Goal: Communication & Community: Answer question/provide support

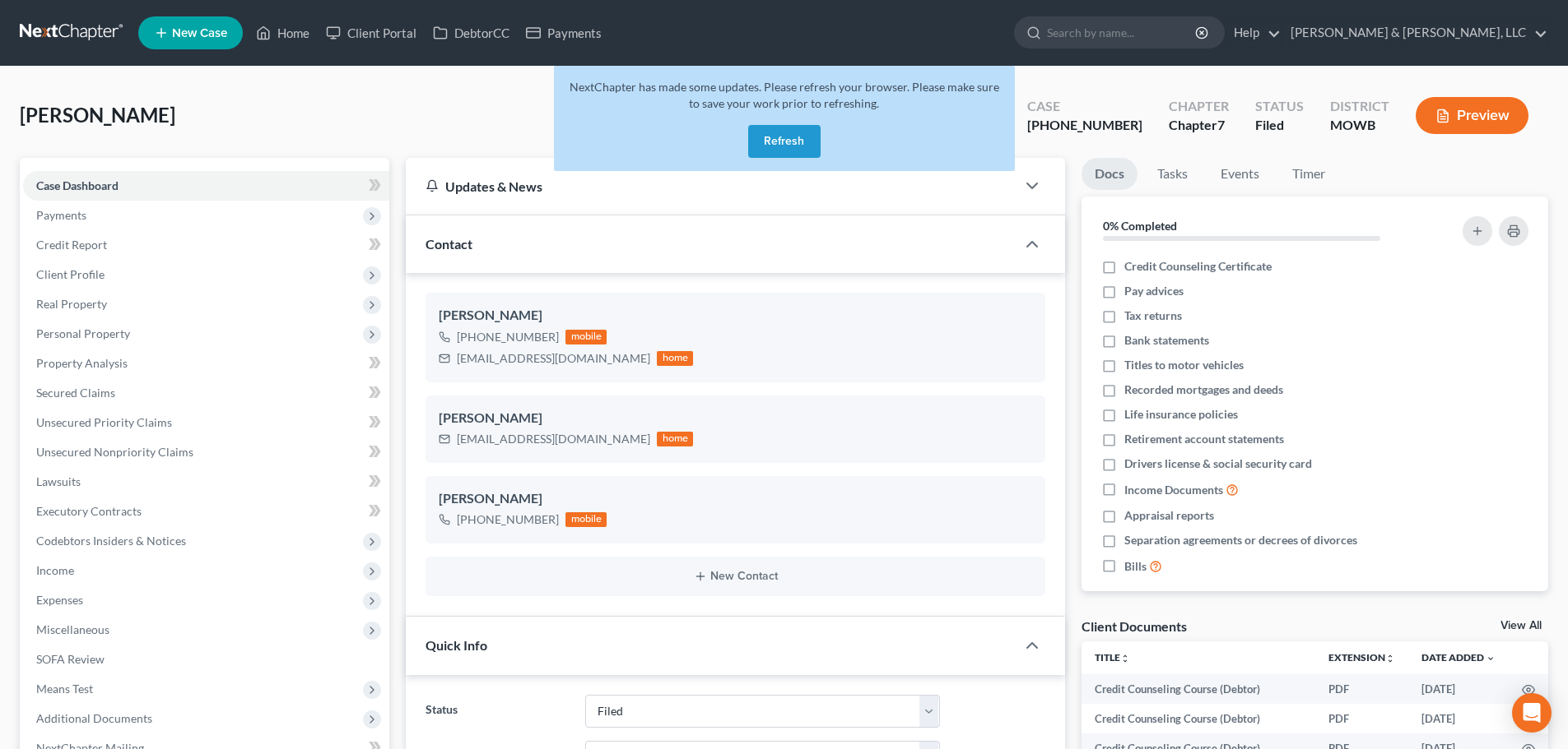
select select "6"
select select "0"
click at [293, 35] on link "Home" at bounding box center [282, 33] width 70 height 30
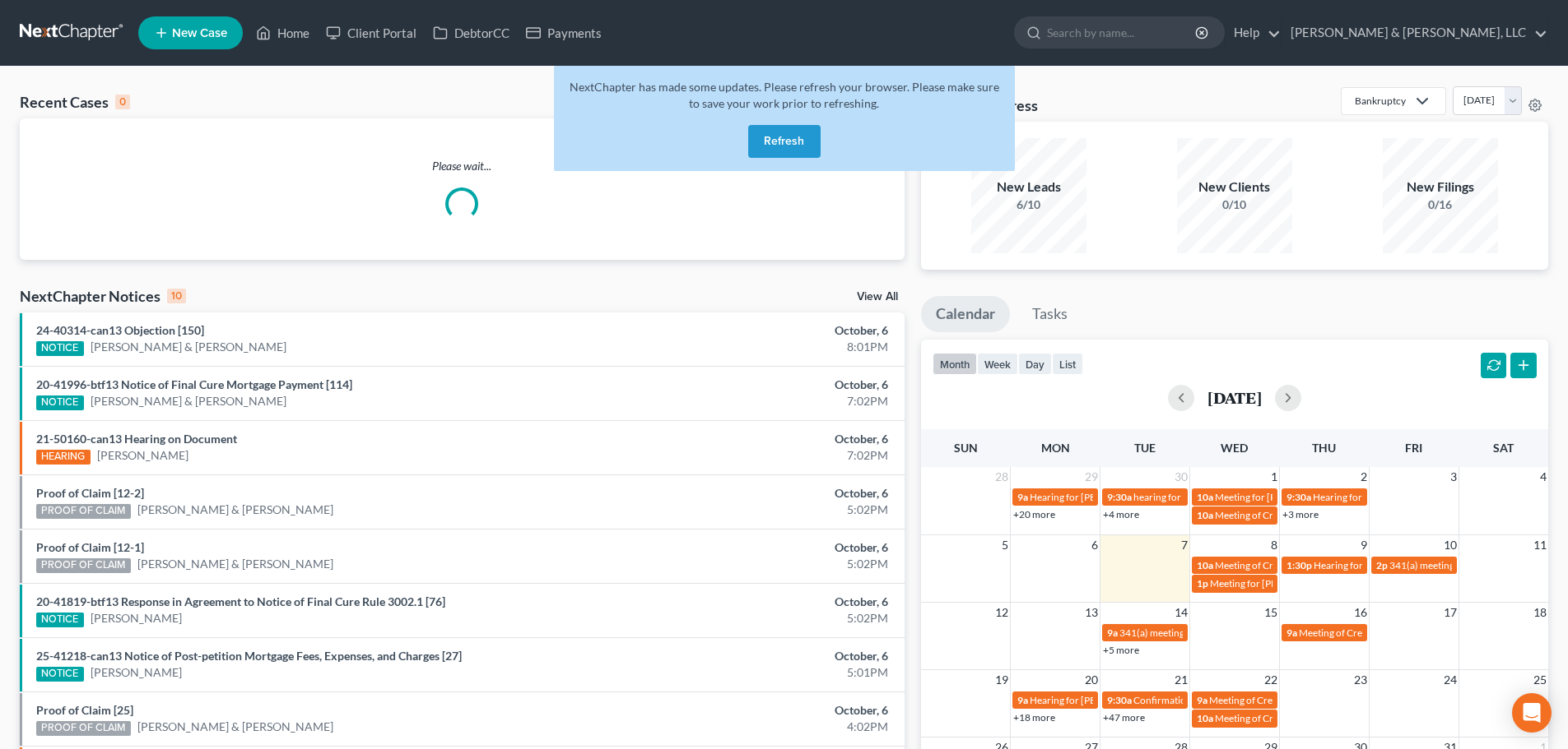
click at [789, 148] on button "Refresh" at bounding box center [784, 141] width 72 height 33
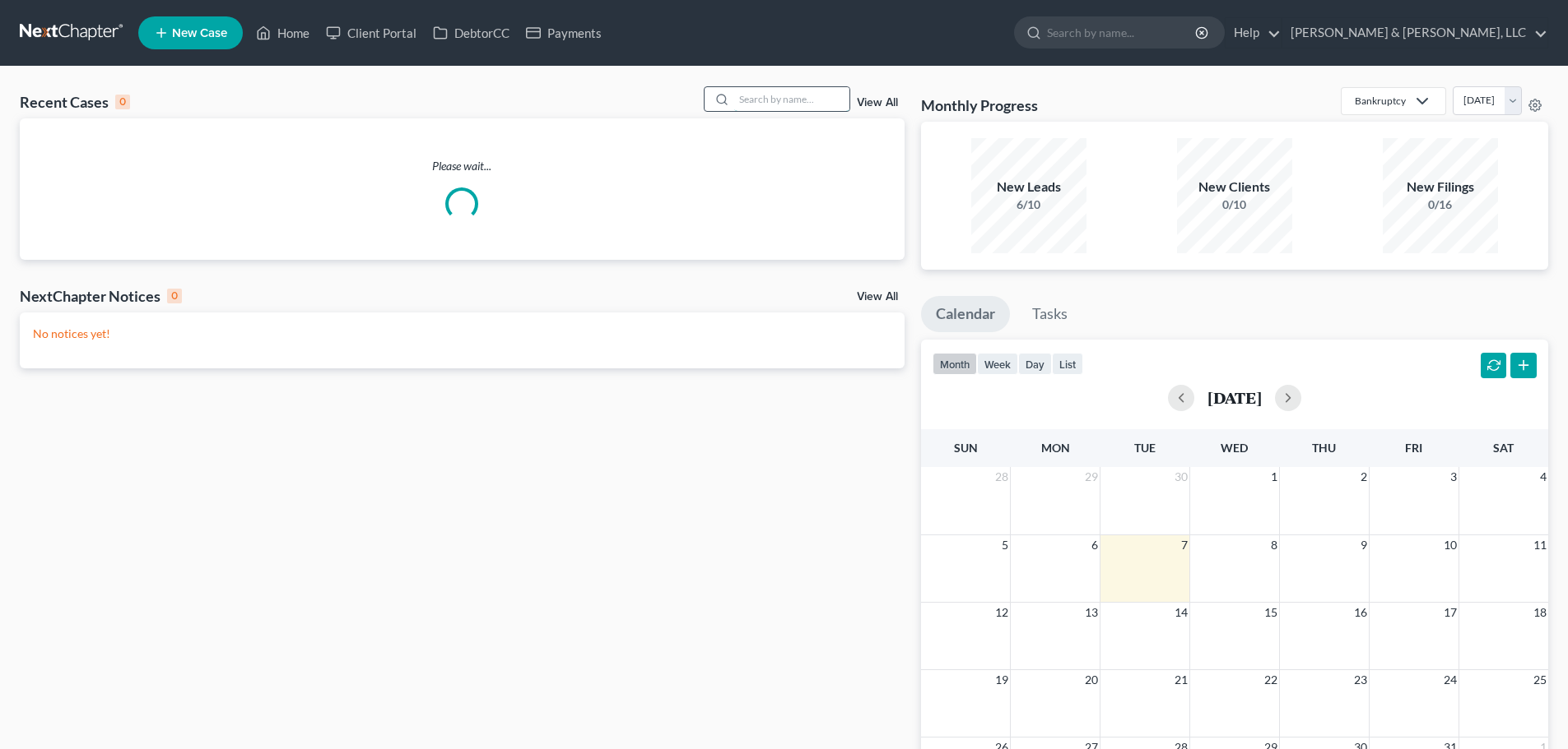
click at [789, 95] on input "search" at bounding box center [792, 99] width 115 height 24
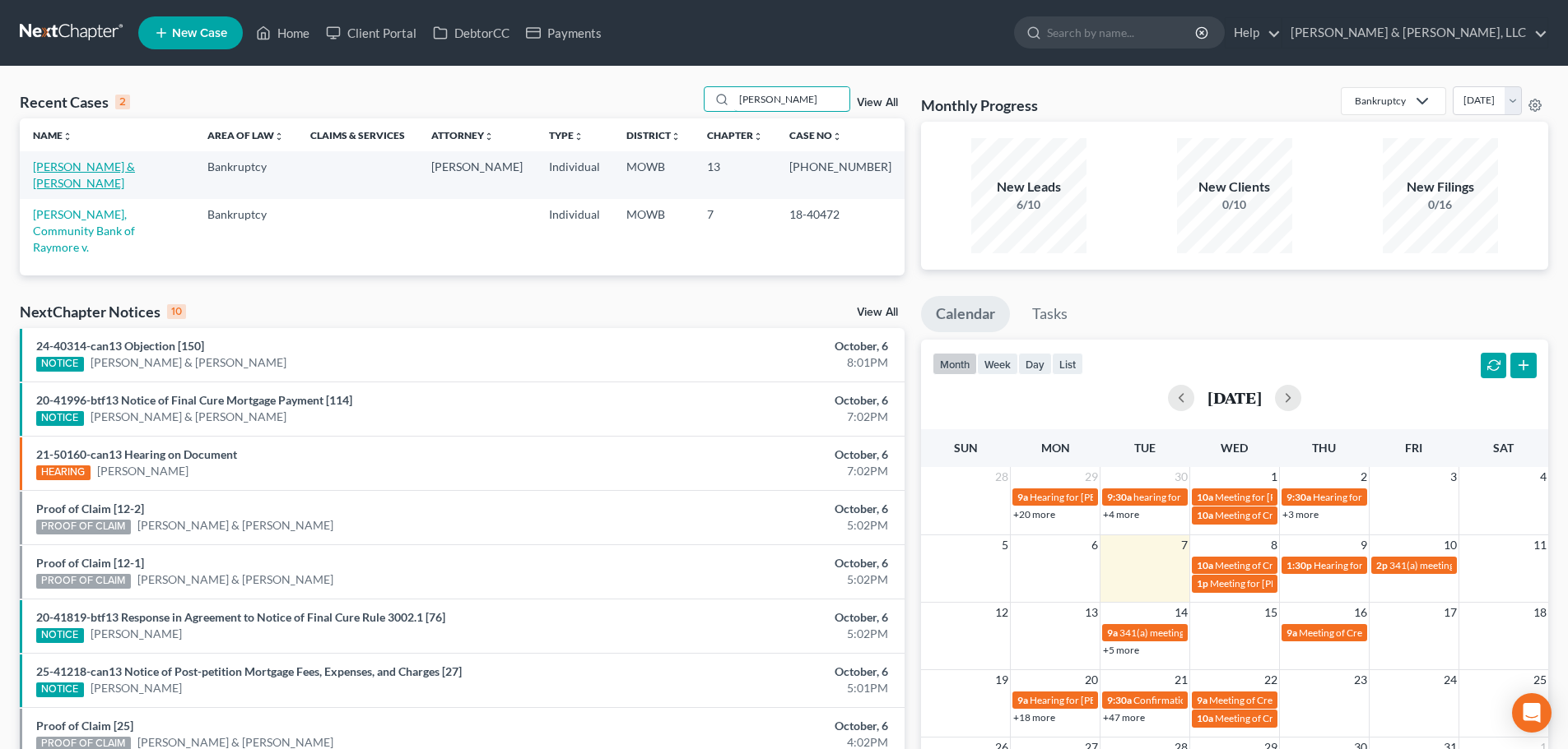
type input "plunk"
click at [126, 161] on link "[PERSON_NAME] & [PERSON_NAME]" at bounding box center [83, 175] width 102 height 31
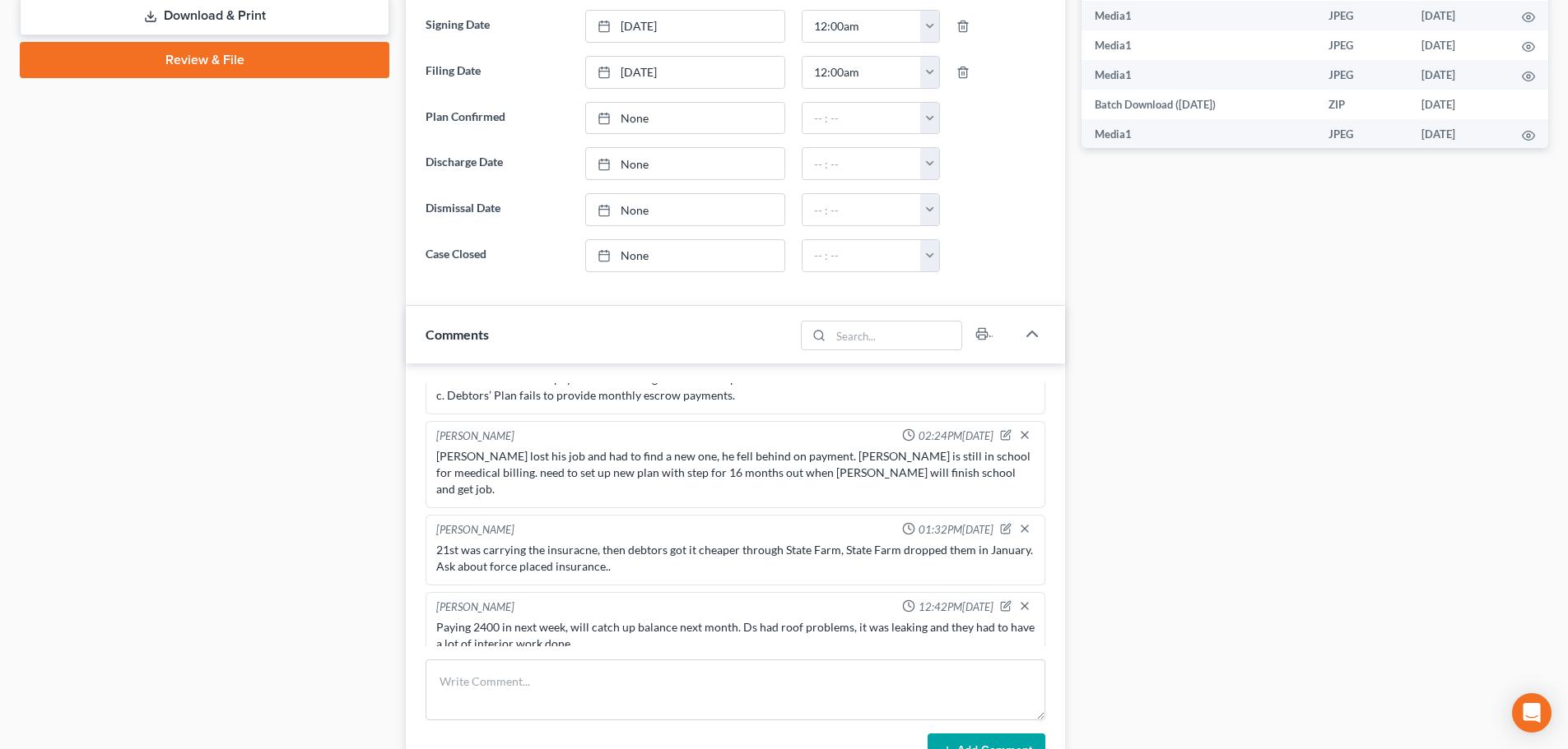
scroll to position [494, 0]
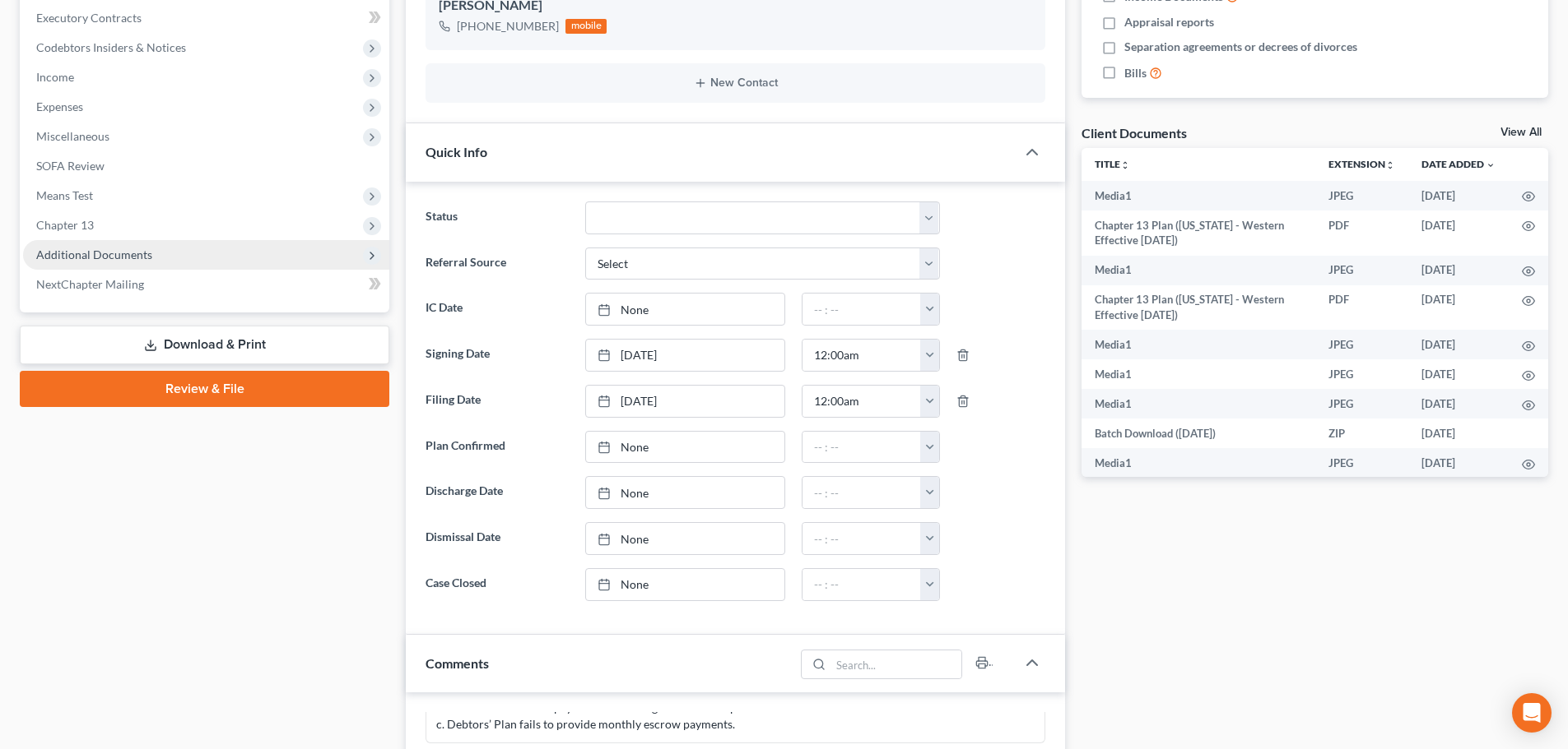
click at [65, 262] on span "Additional Documents" at bounding box center [206, 254] width 367 height 30
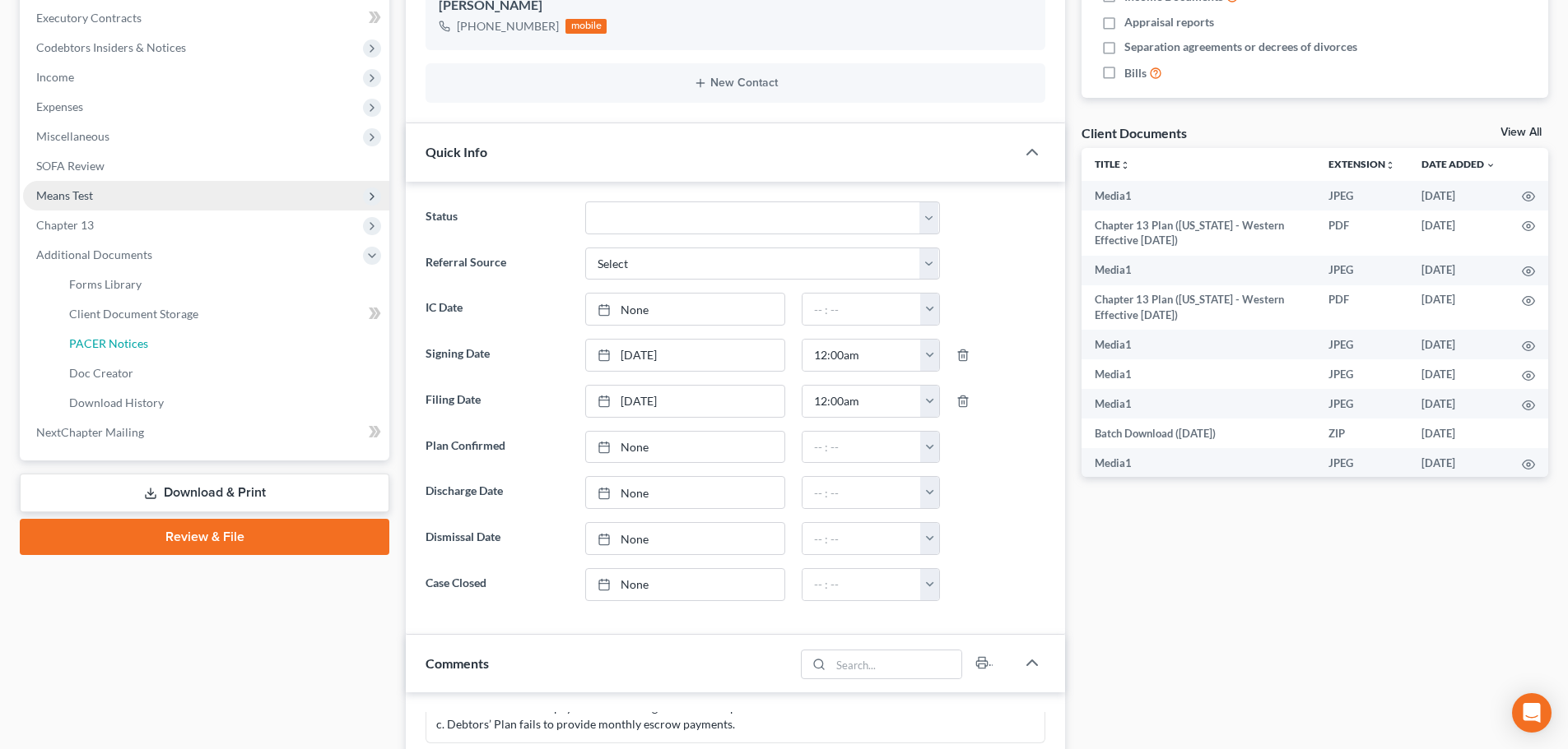
drag, startPoint x: 77, startPoint y: 341, endPoint x: 101, endPoint y: 339, distance: 24.1
click at [77, 340] on span "PACER Notices" at bounding box center [108, 343] width 79 height 14
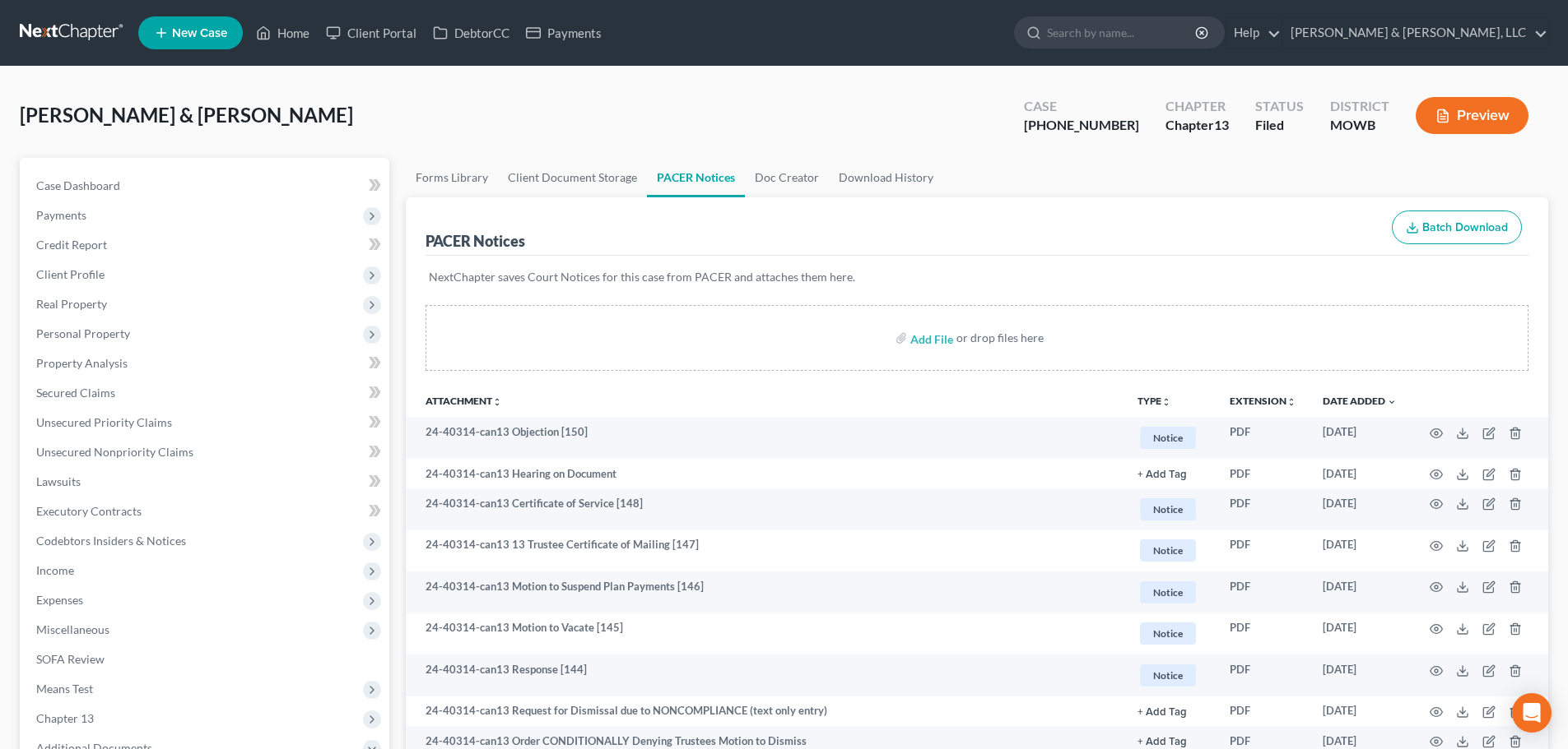
scroll to position [82, 0]
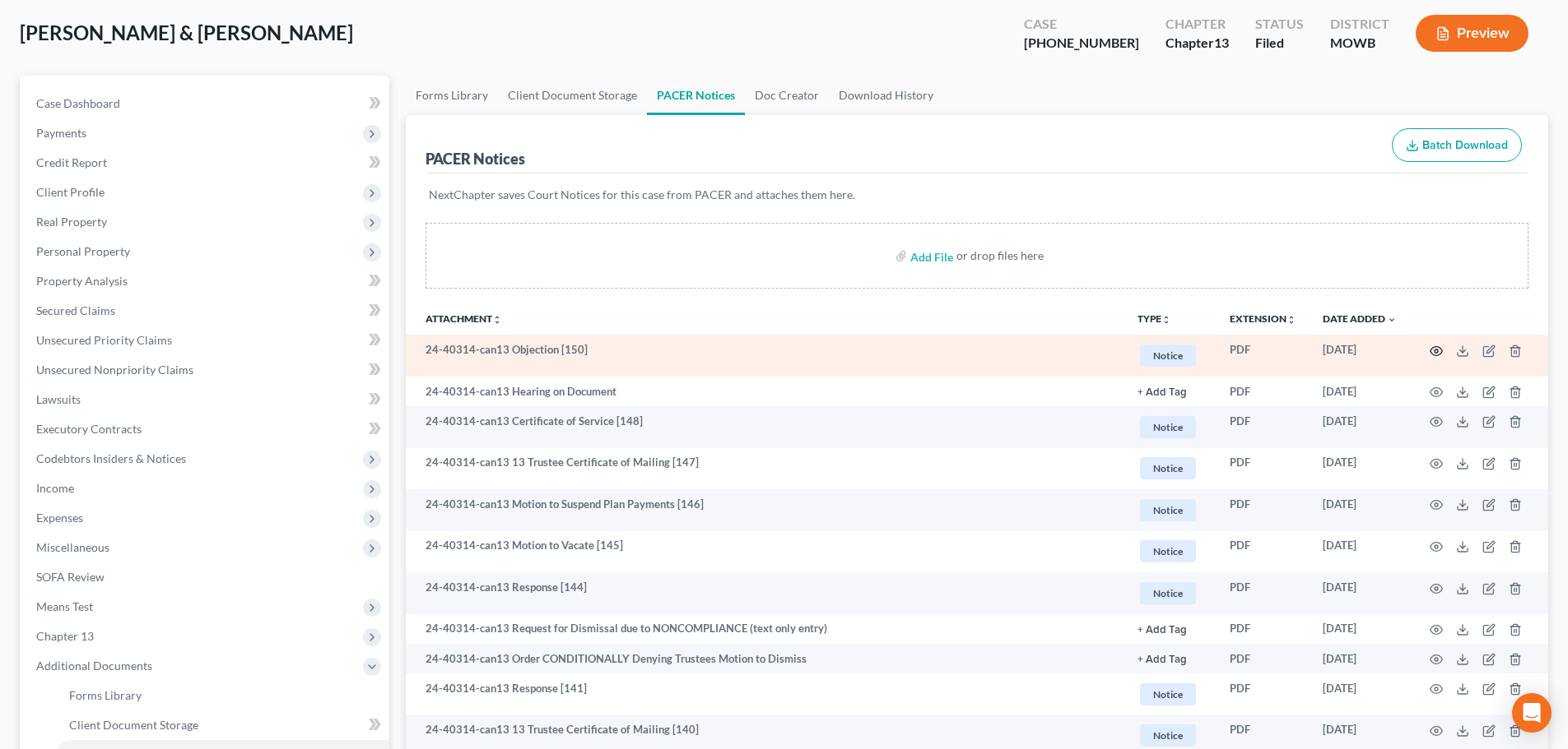
click at [1437, 349] on circle "button" at bounding box center [1436, 350] width 3 height 3
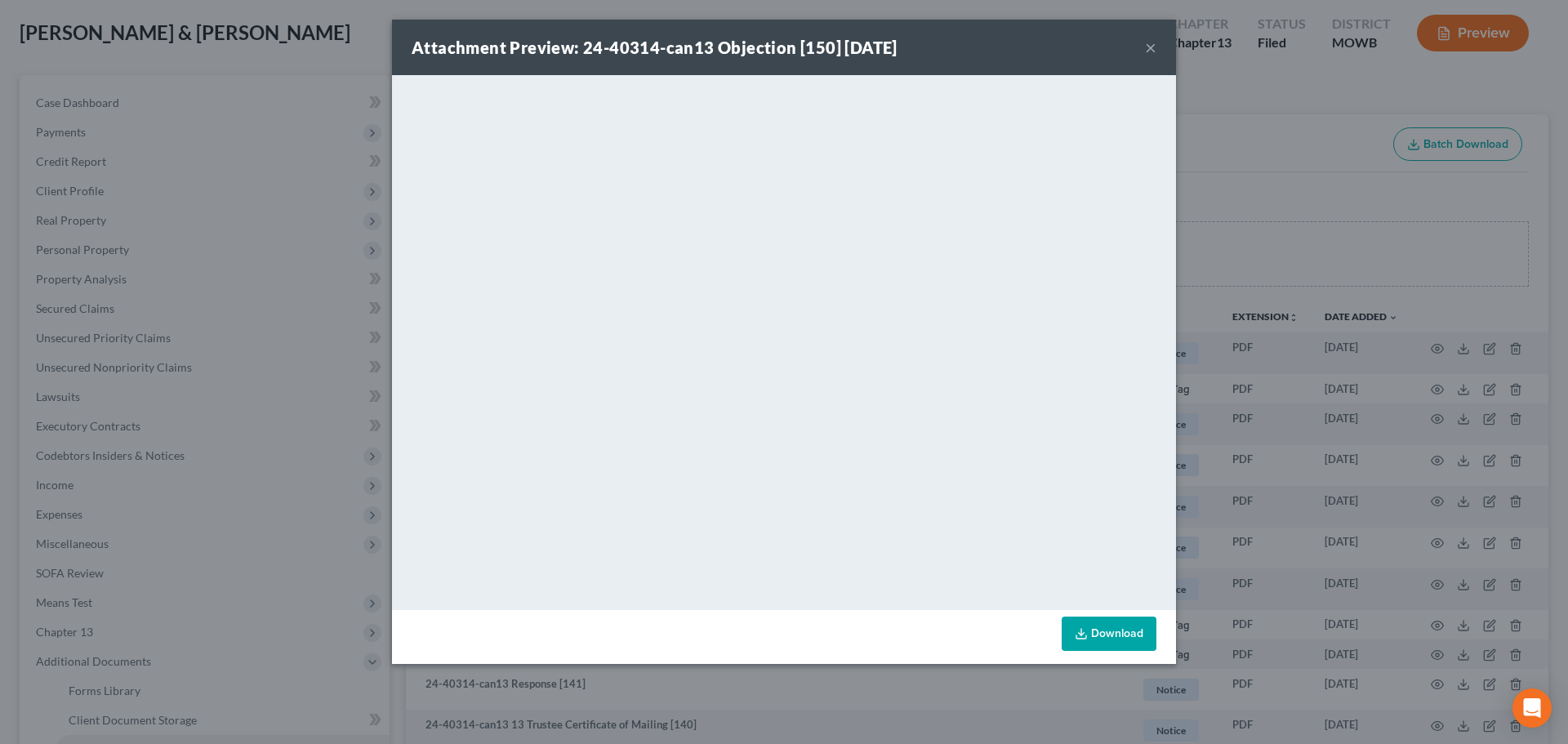
click at [1157, 43] on div "Attachment Preview: 24-40314-can13 Objection [150] 10/06/2025 ×" at bounding box center [784, 48] width 784 height 55
click at [1151, 49] on button "×" at bounding box center [1150, 47] width 11 height 20
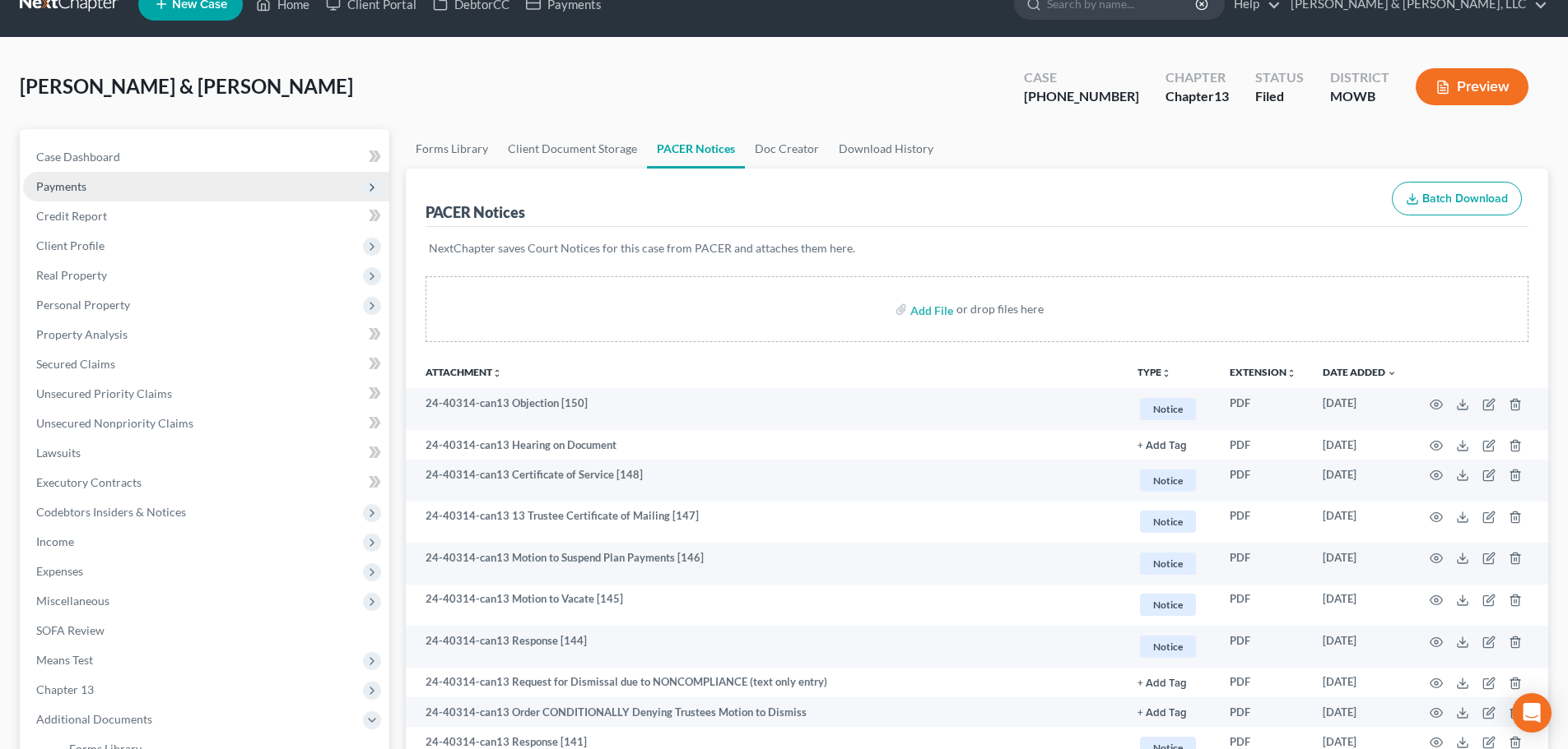
scroll to position [0, 0]
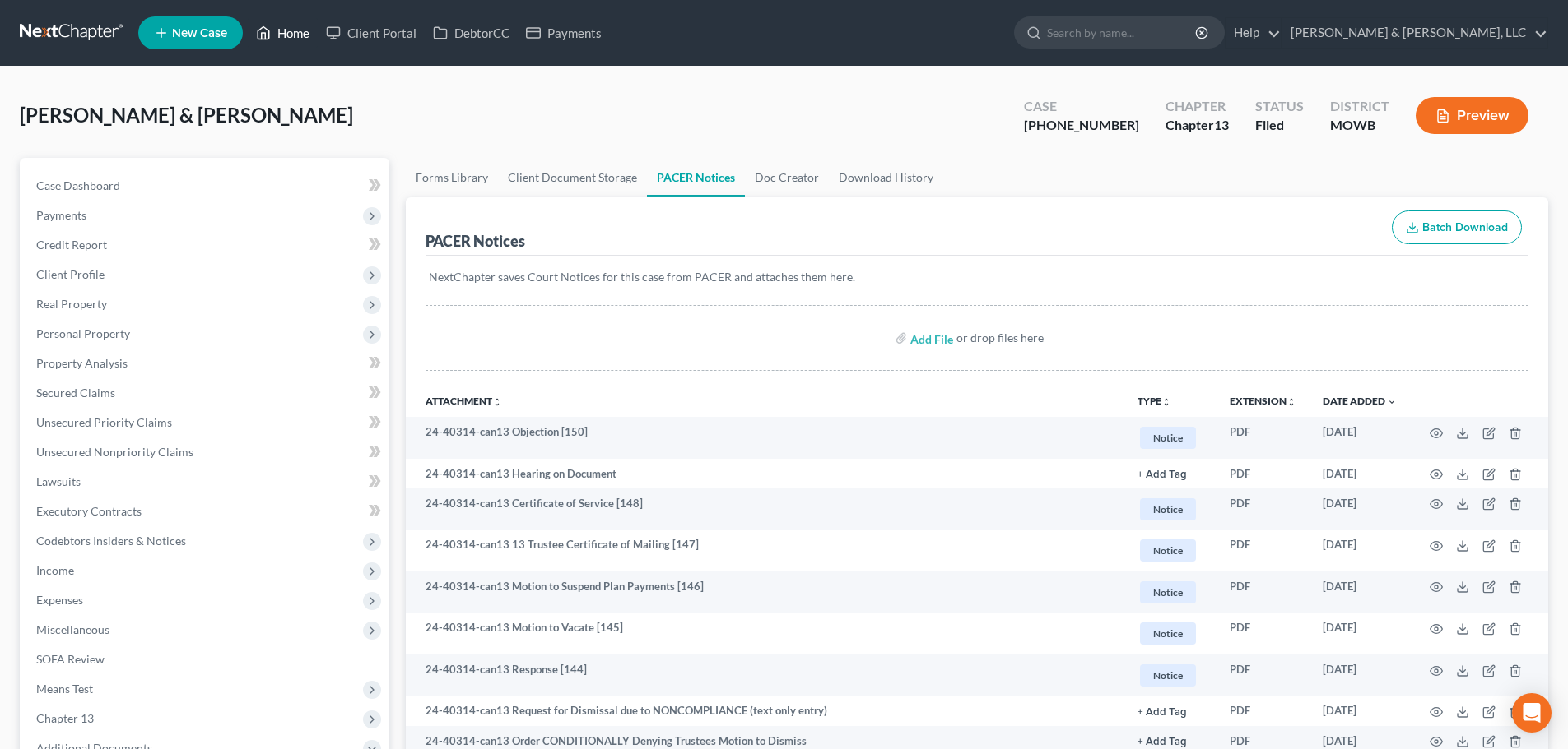
click at [286, 35] on link "Home" at bounding box center [282, 33] width 70 height 30
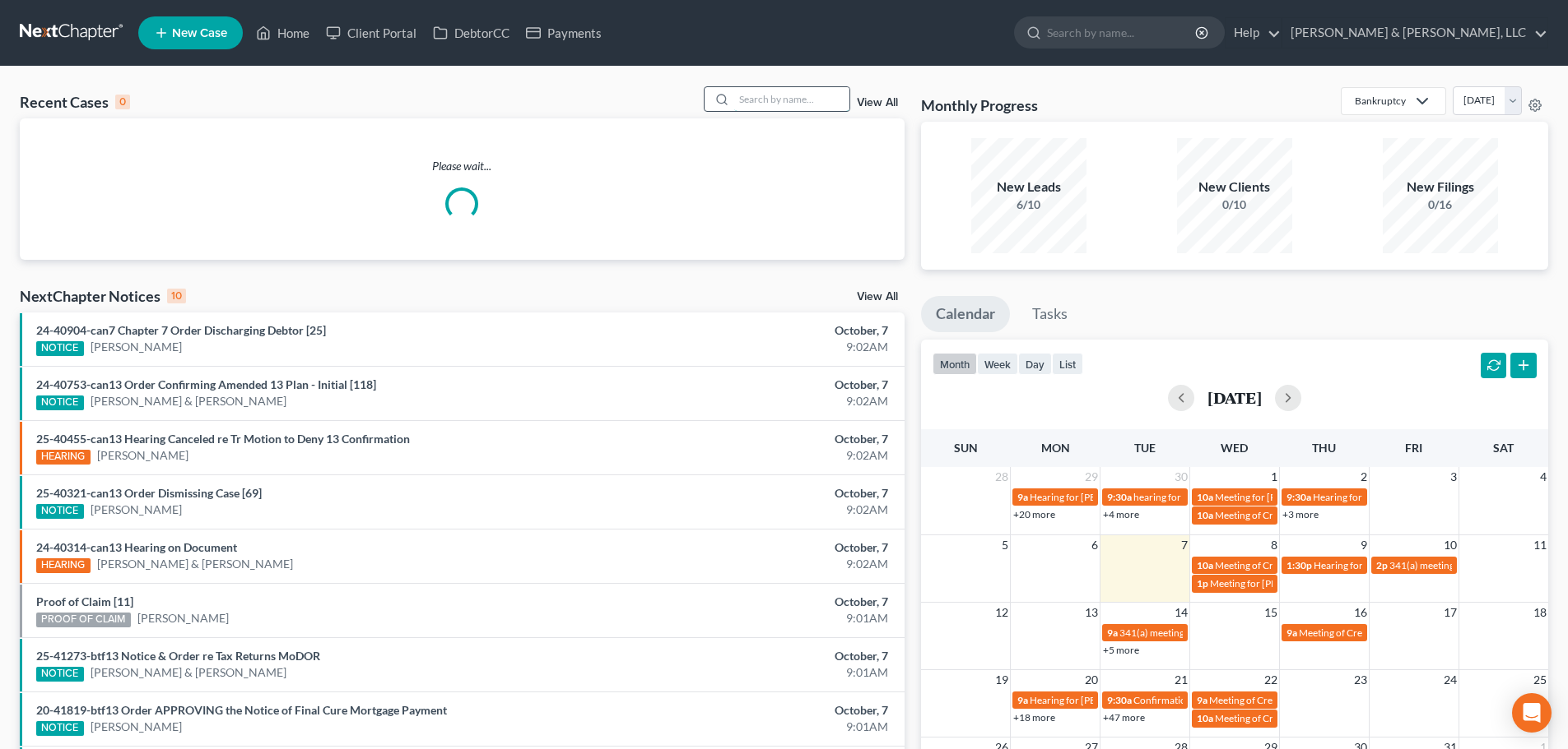
click at [799, 101] on input "search" at bounding box center [792, 99] width 115 height 24
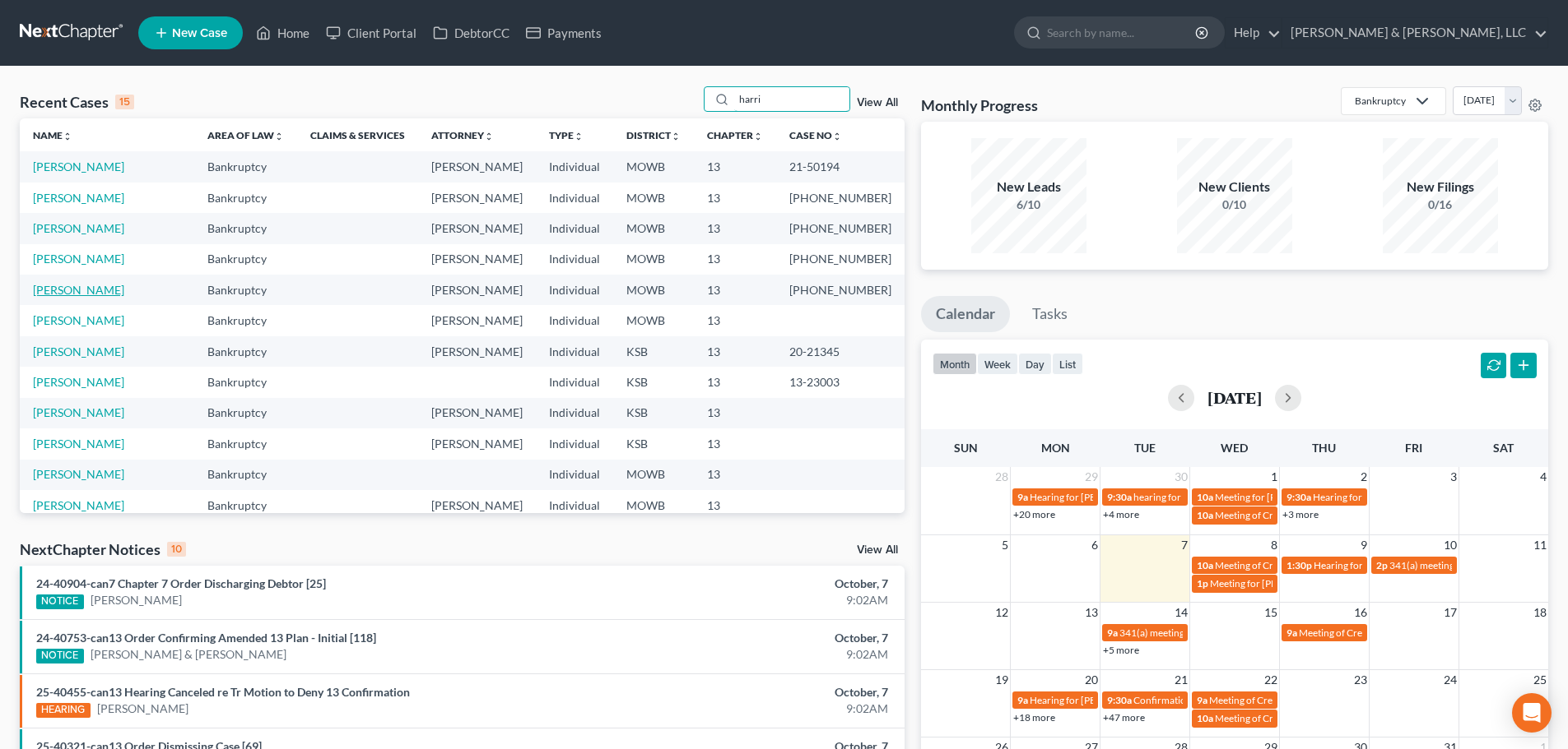
type input "harri"
click at [57, 292] on link "[PERSON_NAME]" at bounding box center [78, 290] width 91 height 14
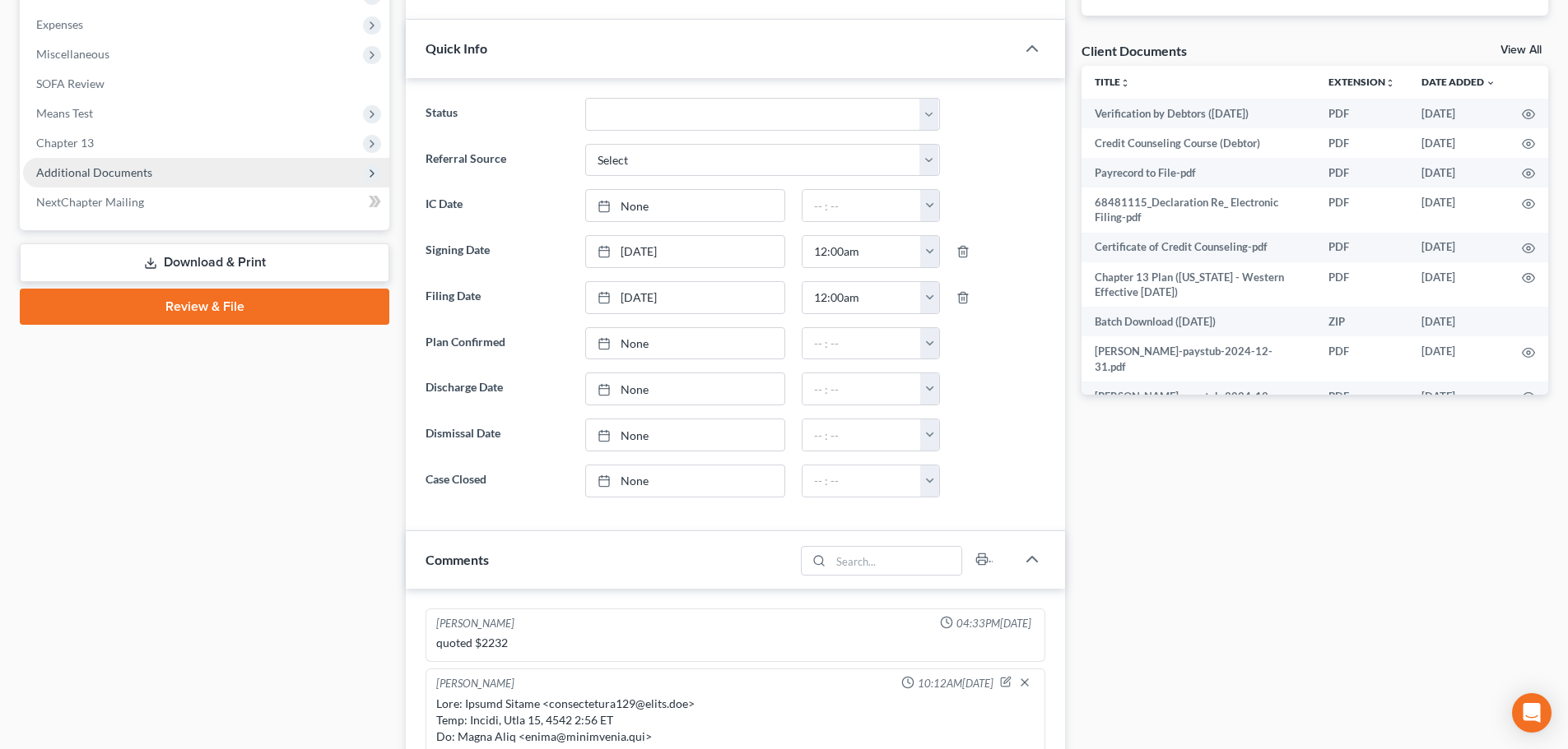
scroll to position [1002, 0]
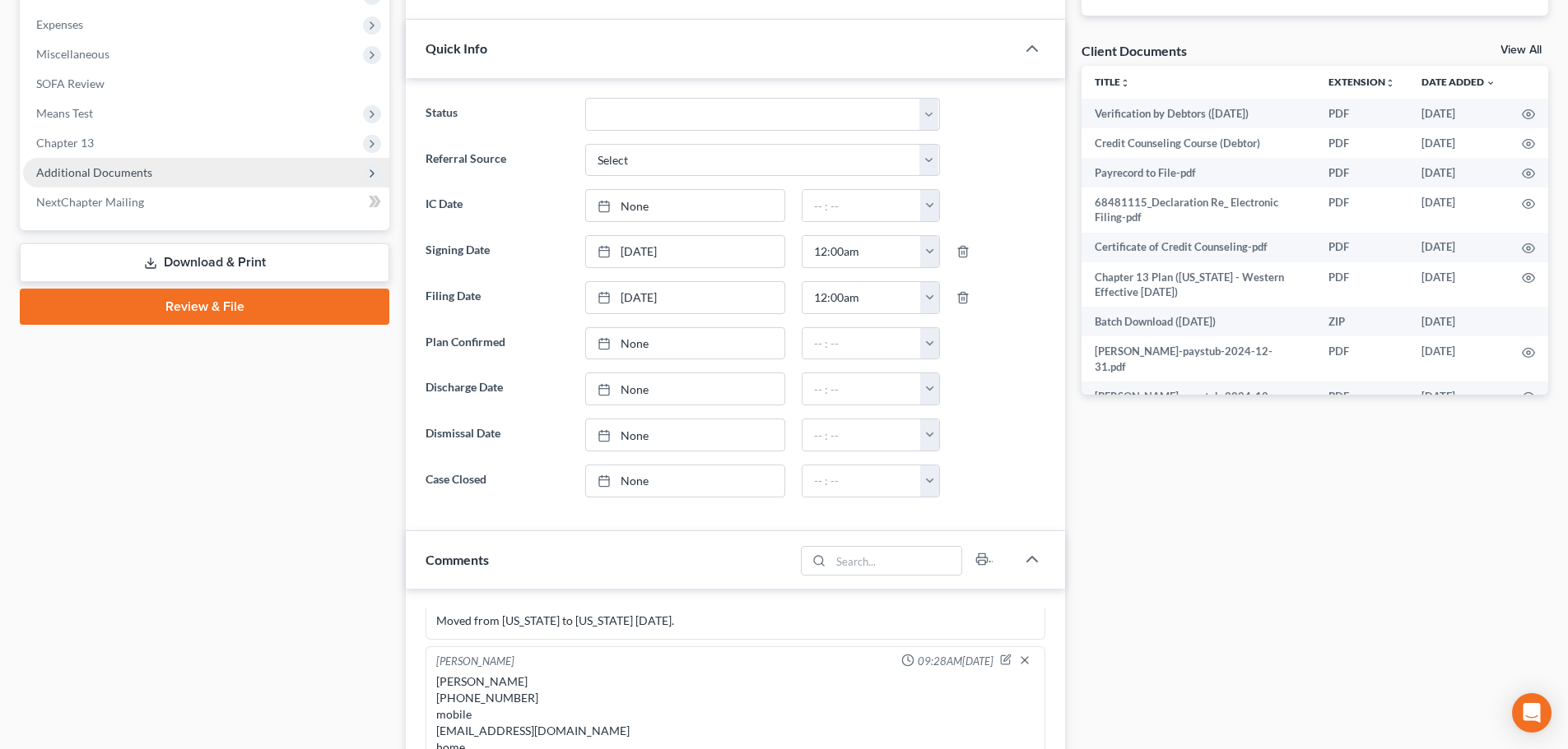
click at [67, 178] on span "Additional Documents" at bounding box center [94, 172] width 116 height 14
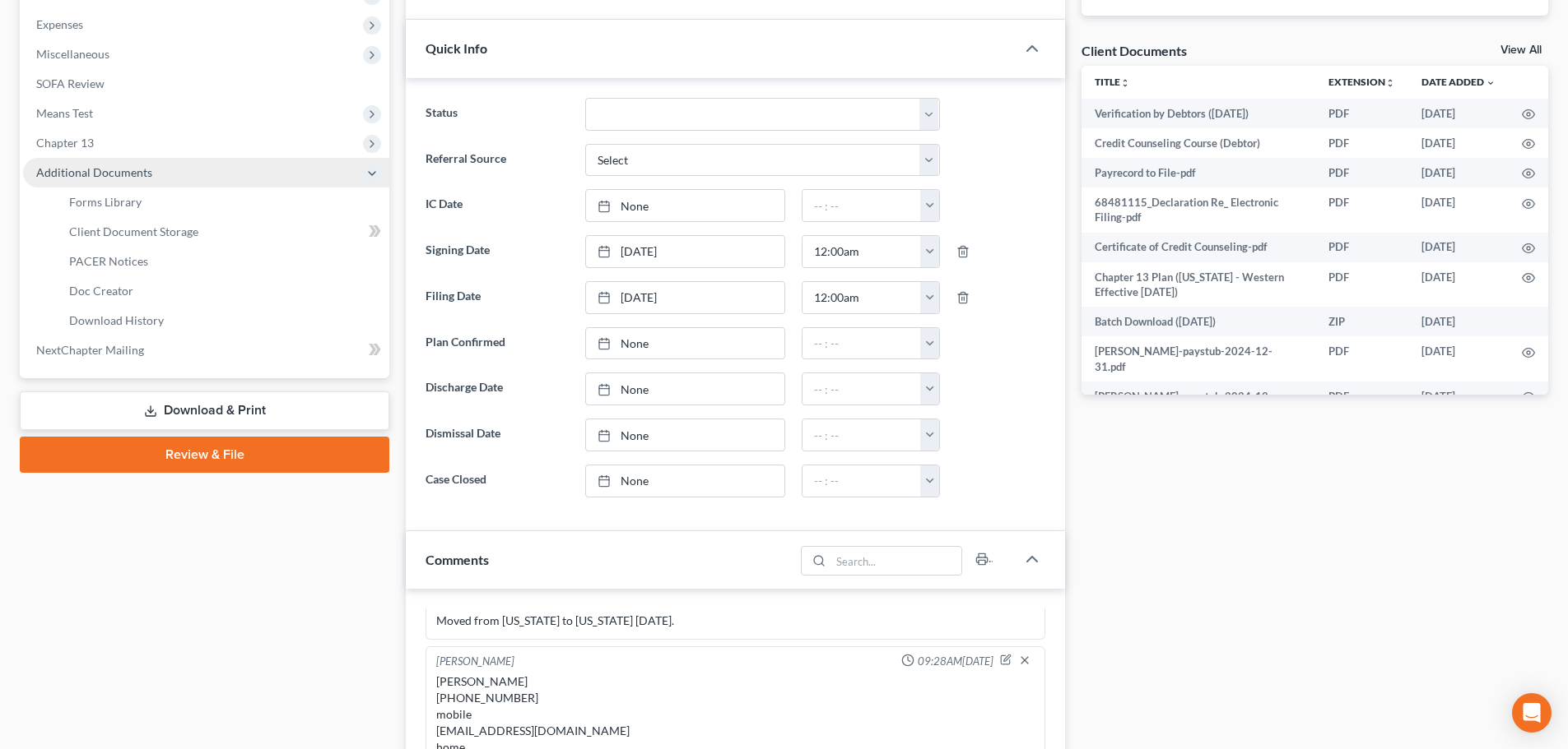
scroll to position [7056, 0]
click at [77, 256] on span "PACER Notices" at bounding box center [108, 261] width 79 height 14
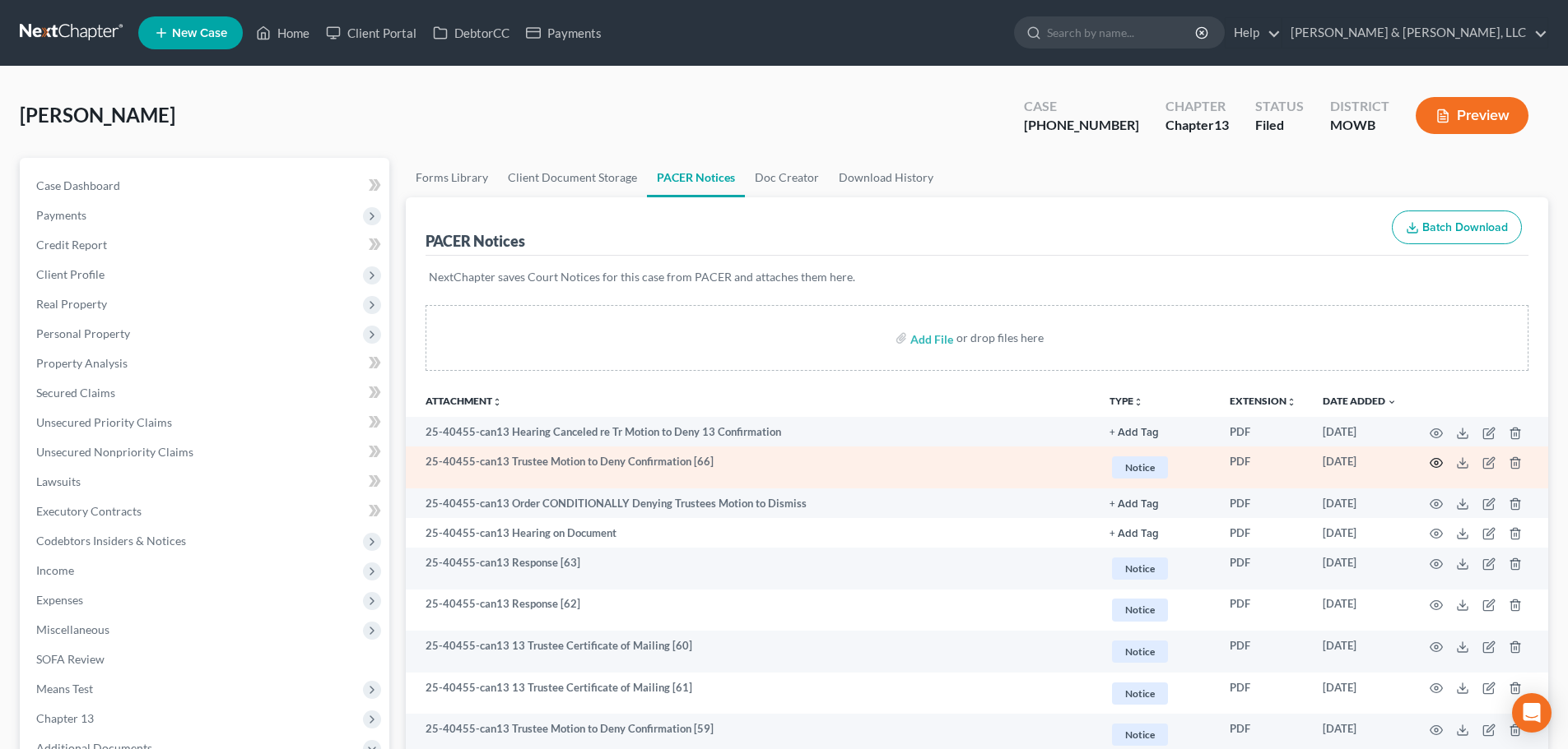
click at [1434, 465] on icon "button" at bounding box center [1437, 463] width 13 height 13
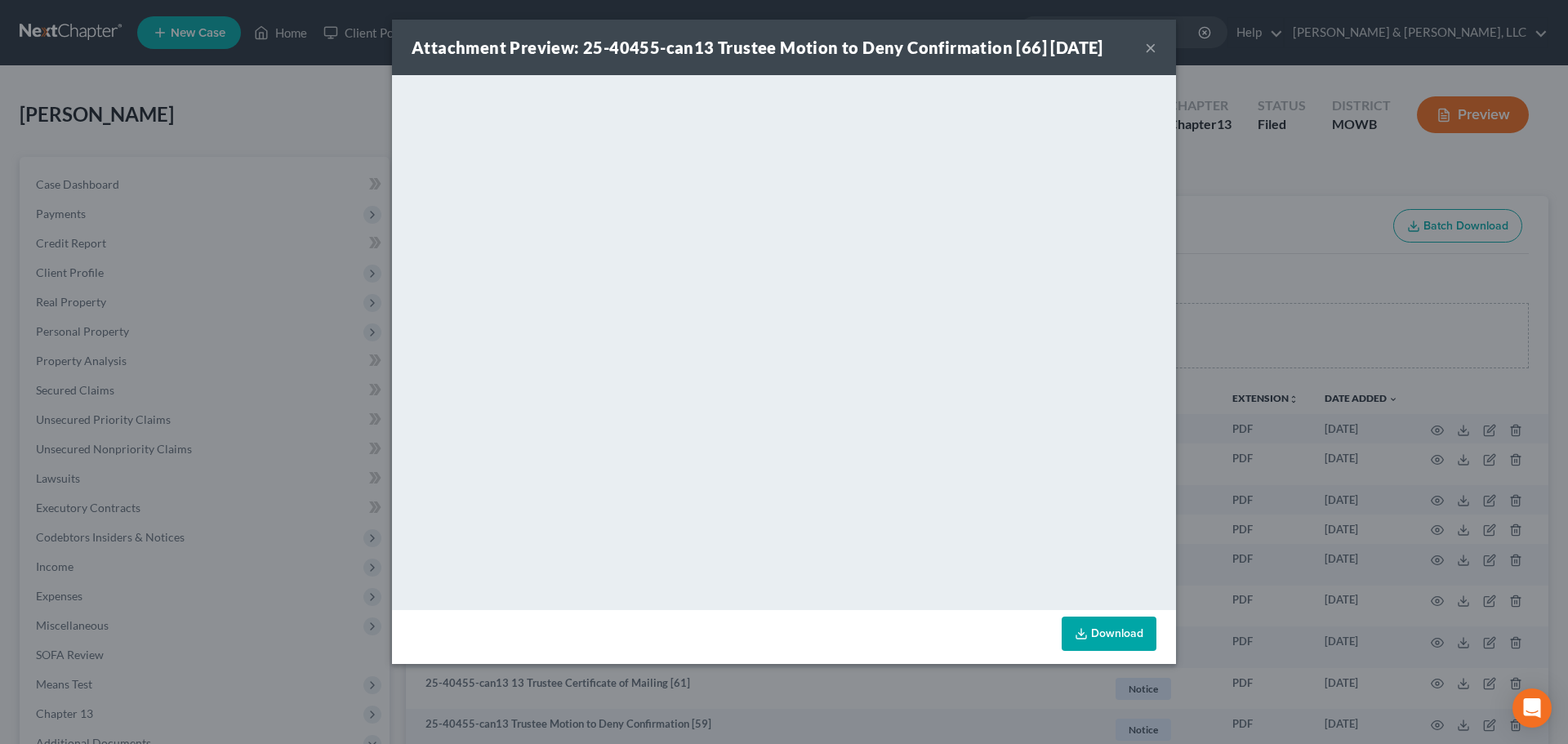
click at [1163, 41] on div "Attachment Preview: 25-40455-can13 Trustee Motion to Deny Confirmation [66] 10/…" at bounding box center [784, 48] width 784 height 55
click at [1156, 47] on div "Attachment Preview: 25-40455-can13 Trustee Motion to Deny Confirmation [66] 10/…" at bounding box center [784, 48] width 784 height 55
click at [1150, 51] on button "×" at bounding box center [1150, 47] width 11 height 20
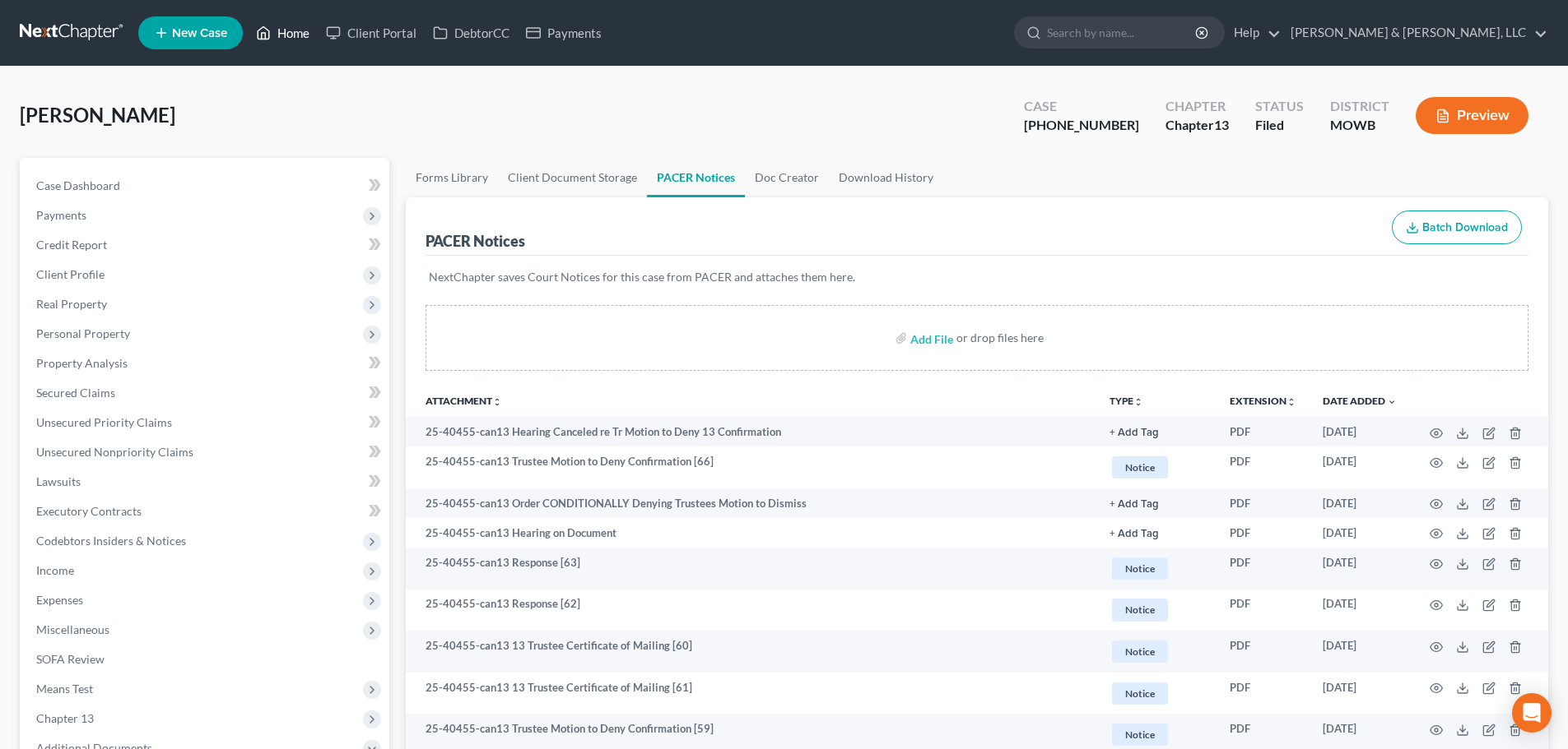
click at [286, 36] on link "Home" at bounding box center [282, 33] width 70 height 30
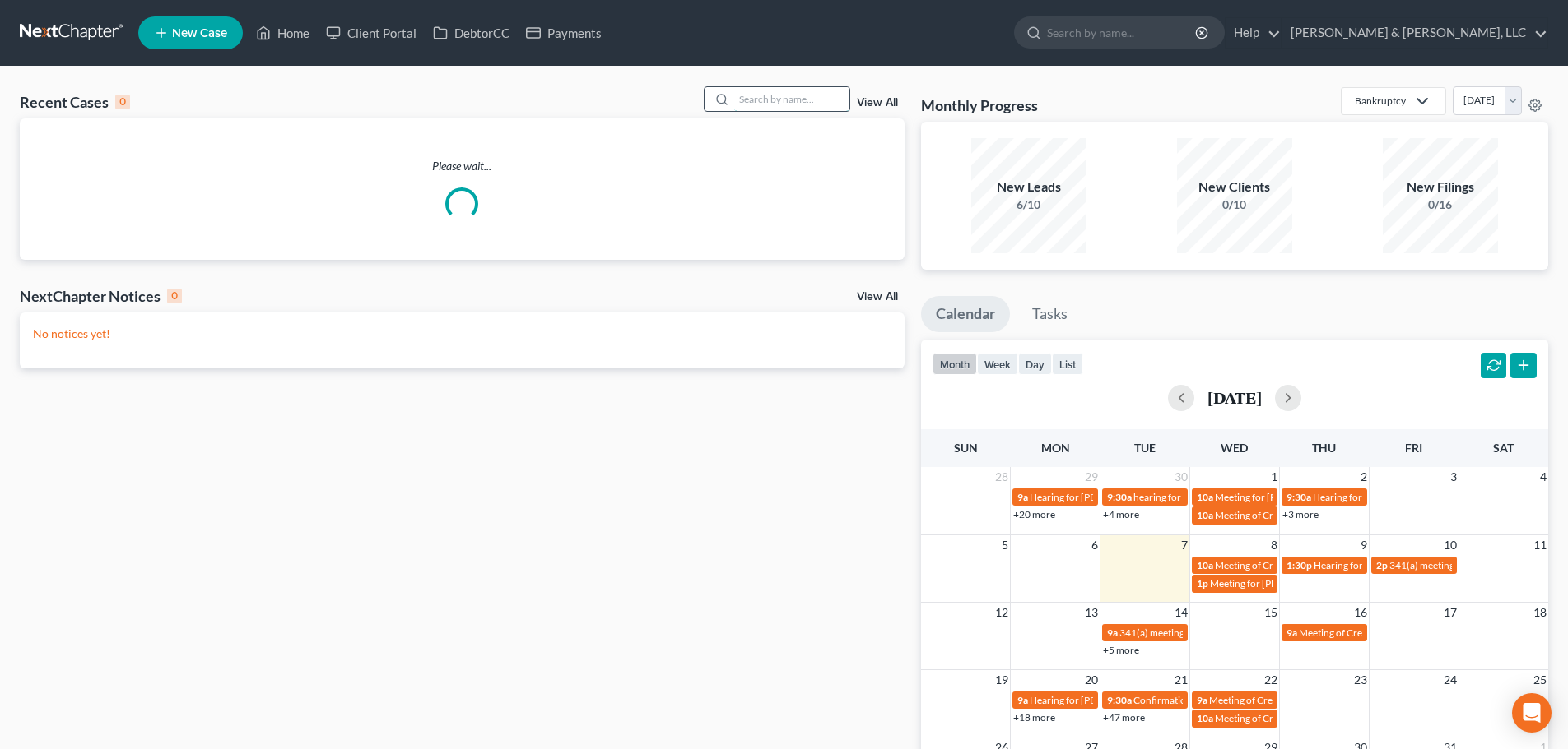
click at [809, 108] on input "search" at bounding box center [792, 99] width 115 height 24
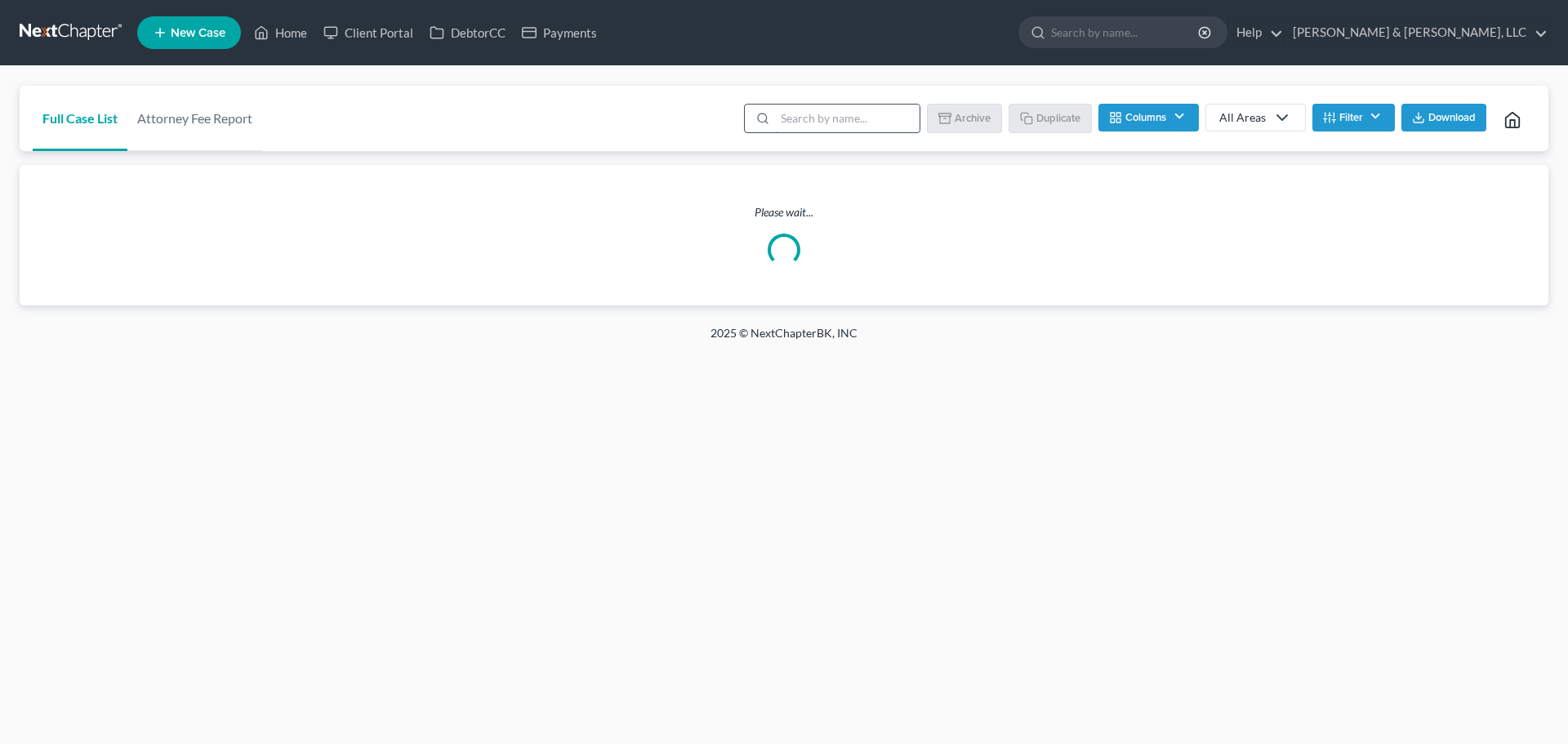
click at [809, 111] on input "search" at bounding box center [847, 118] width 145 height 28
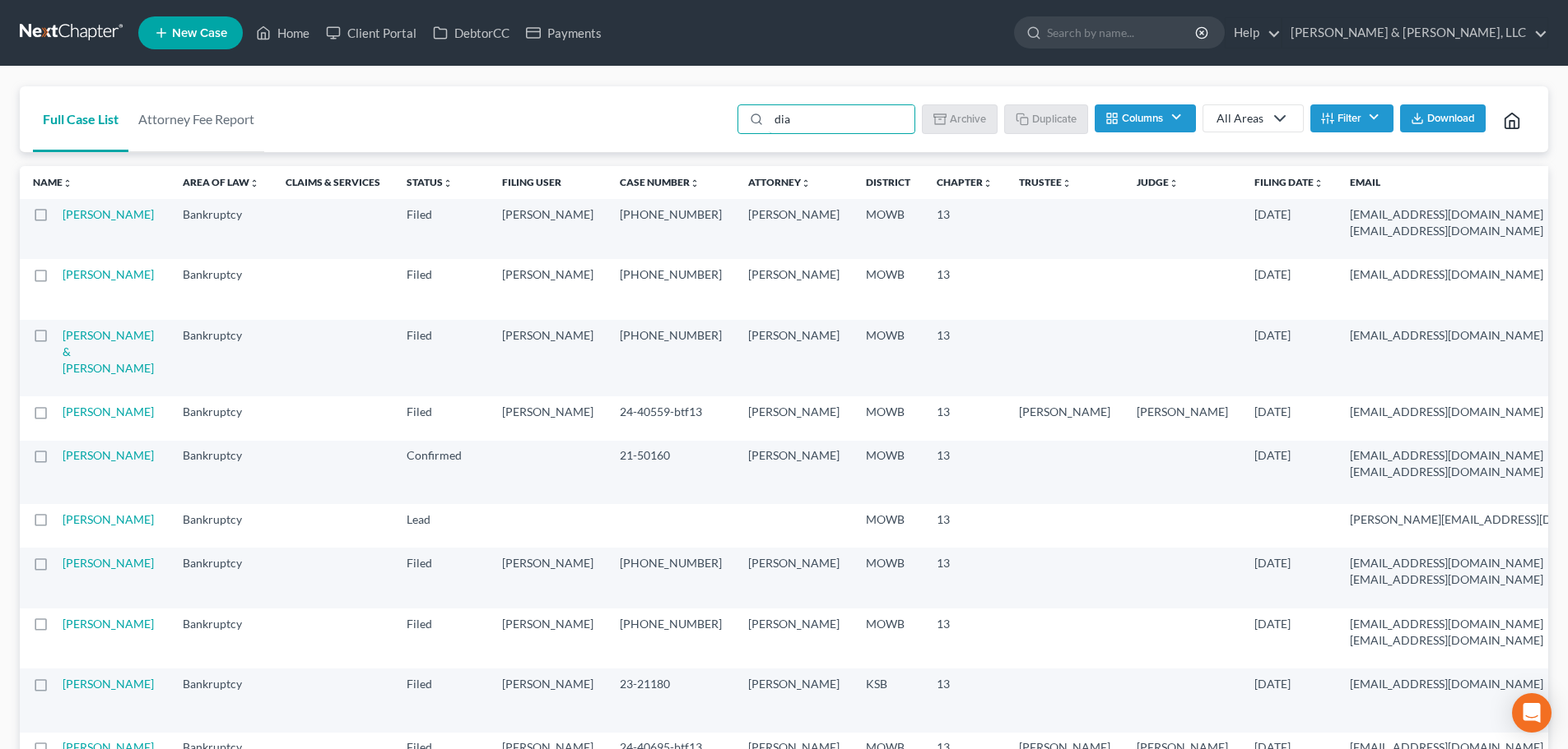
type input "diaa"
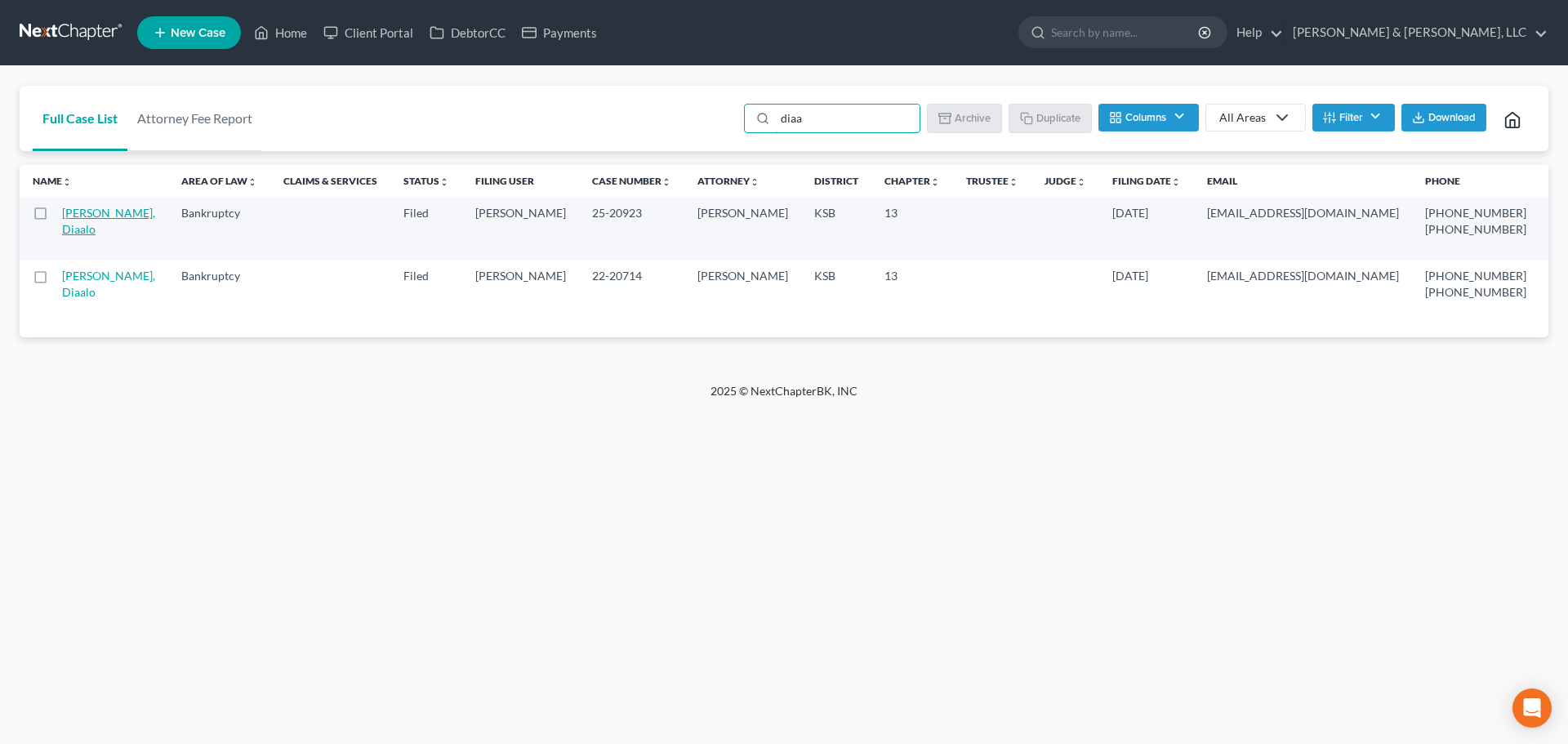
click at [69, 228] on link "[PERSON_NAME], Diaalo" at bounding box center [109, 221] width 93 height 30
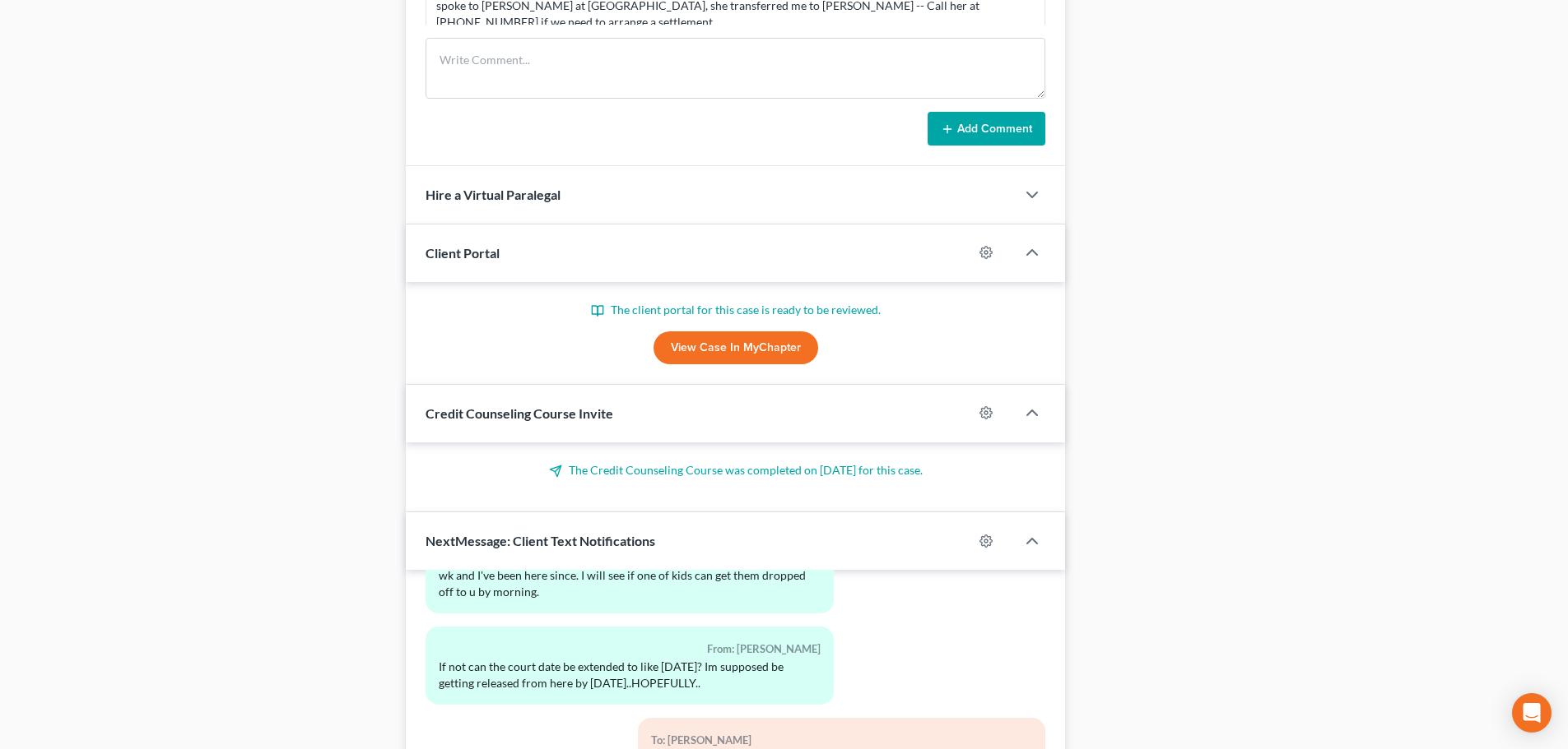
scroll to position [1615, 0]
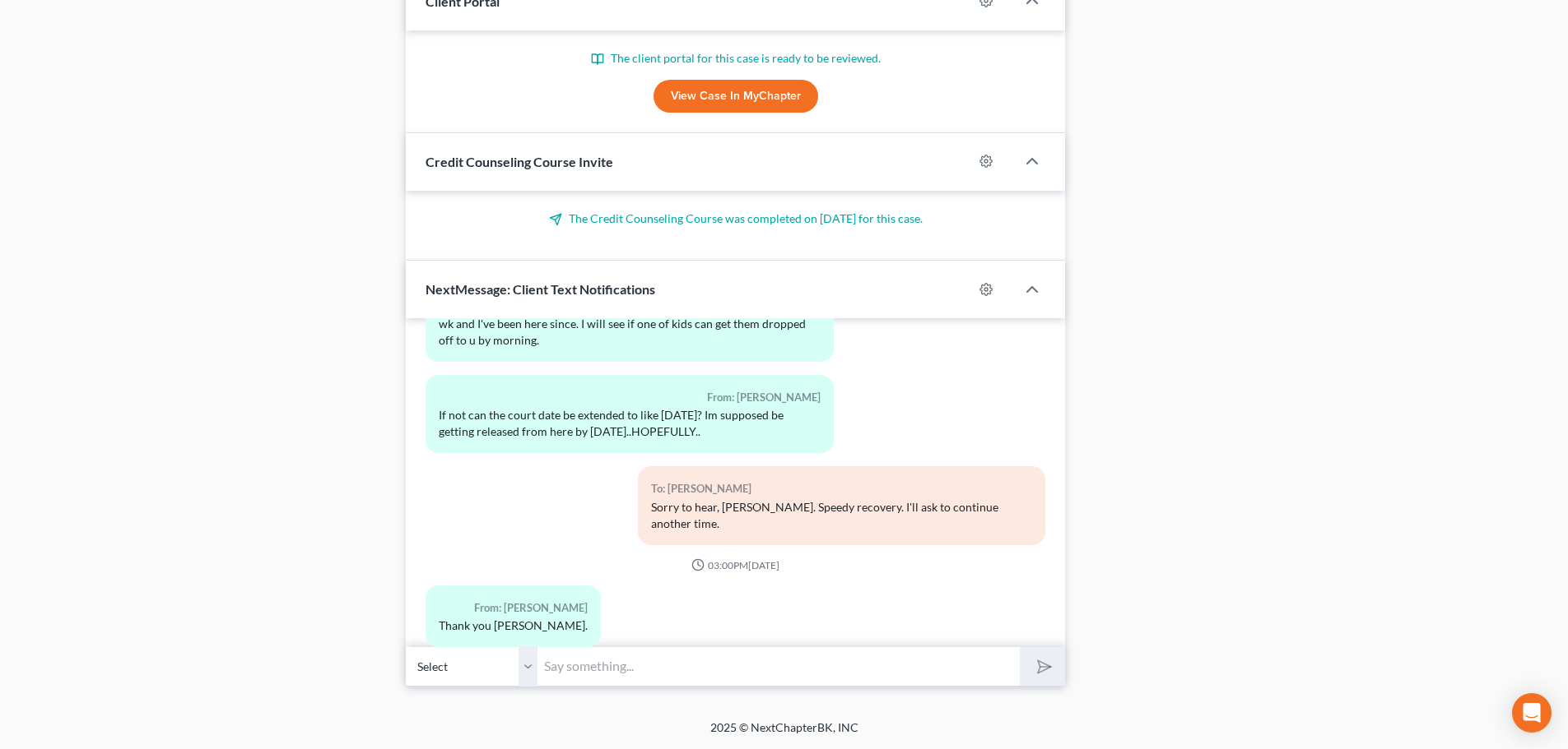
click at [602, 685] on input "text" at bounding box center [778, 667] width 483 height 40
type input "D"
click at [633, 673] on input "Hi Diaalo -" at bounding box center [778, 667] width 483 height 40
type input "Hi Diaalo - Any progress on the returns. The continued hearing is tomorrow. Giv…"
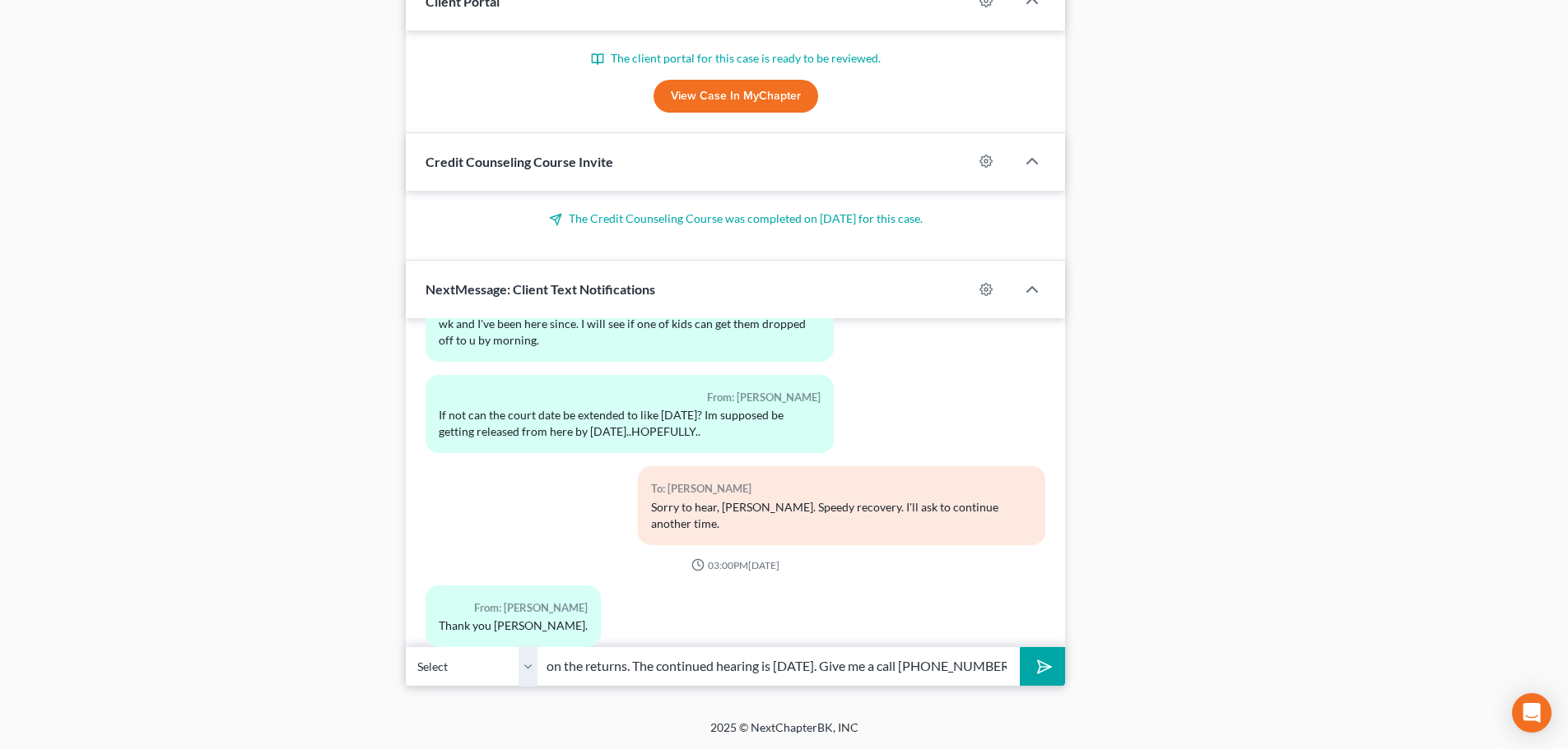
click at [1020, 647] on button "submit" at bounding box center [1042, 667] width 45 height 38
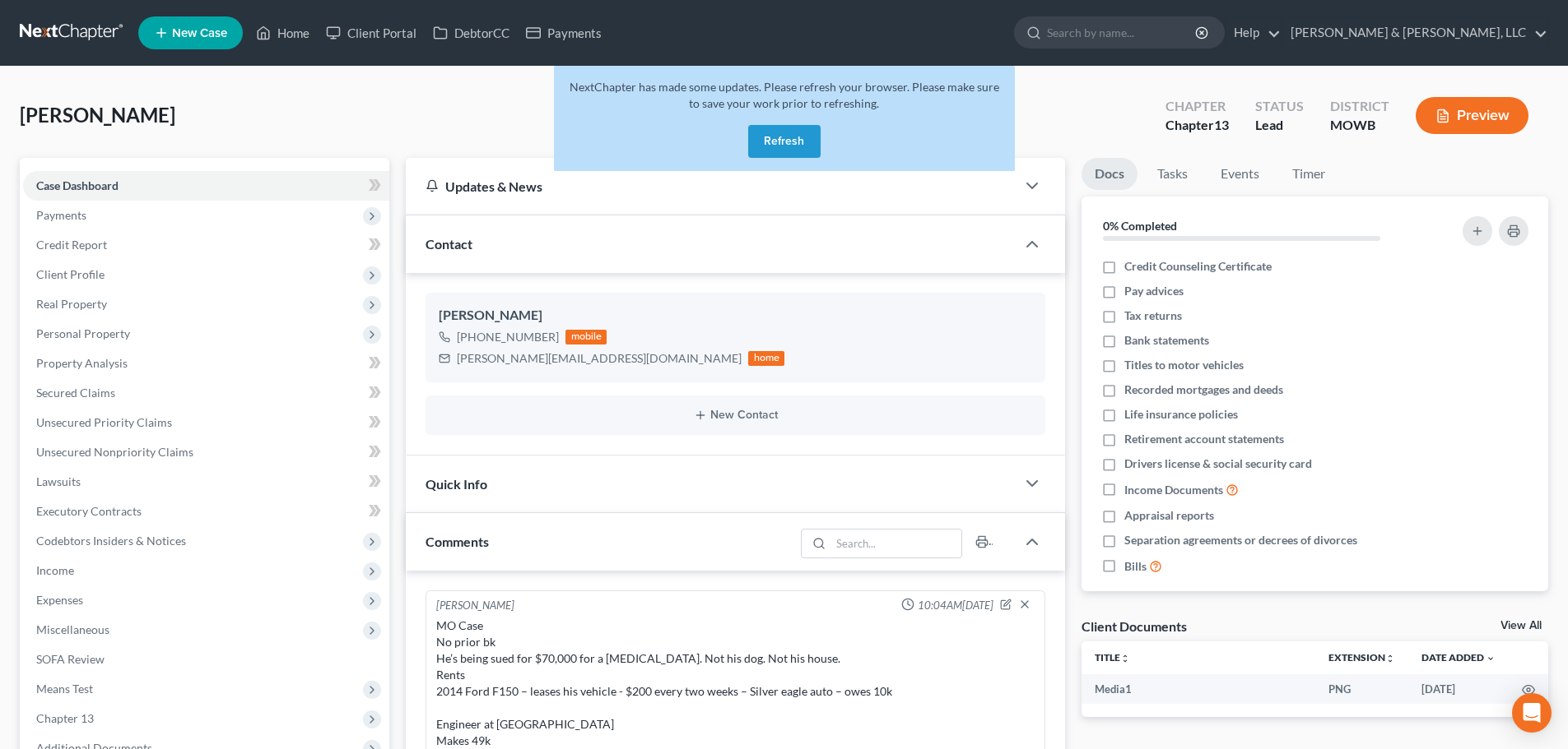
select select "0"
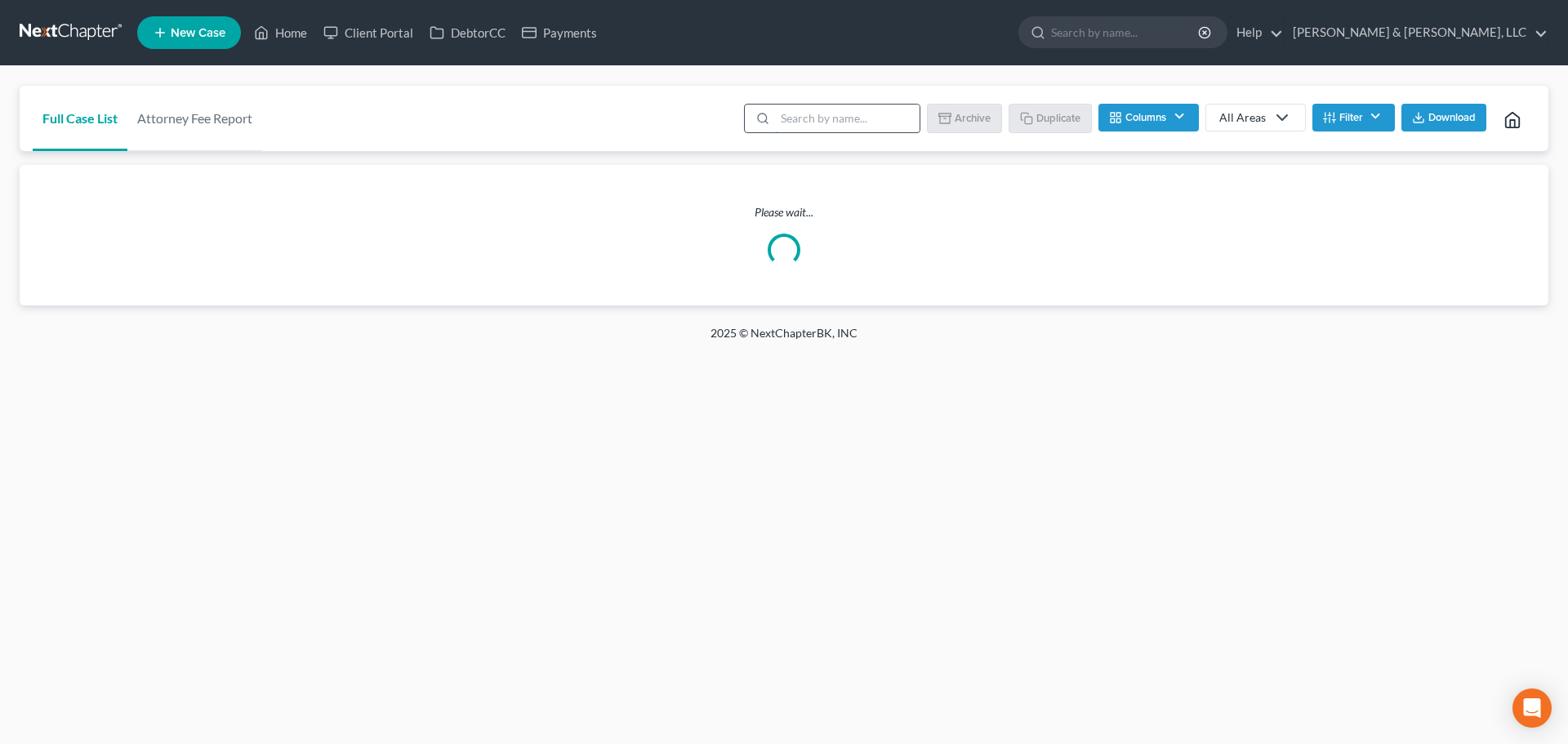
click at [854, 131] on input "search" at bounding box center [847, 118] width 145 height 28
type input "[GEOGRAPHIC_DATA]"
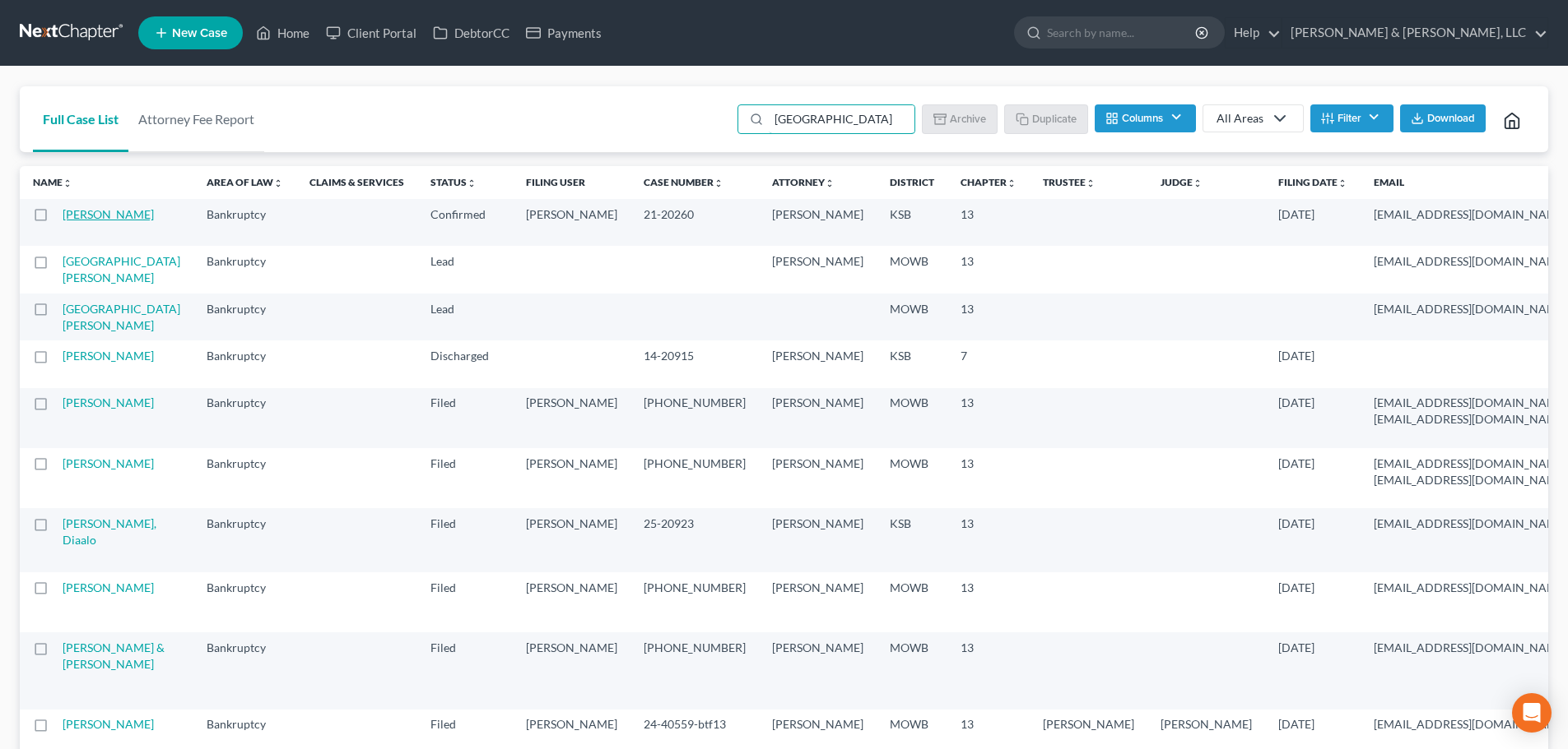
click at [73, 212] on link "[PERSON_NAME]" at bounding box center [107, 214] width 91 height 14
select select "4"
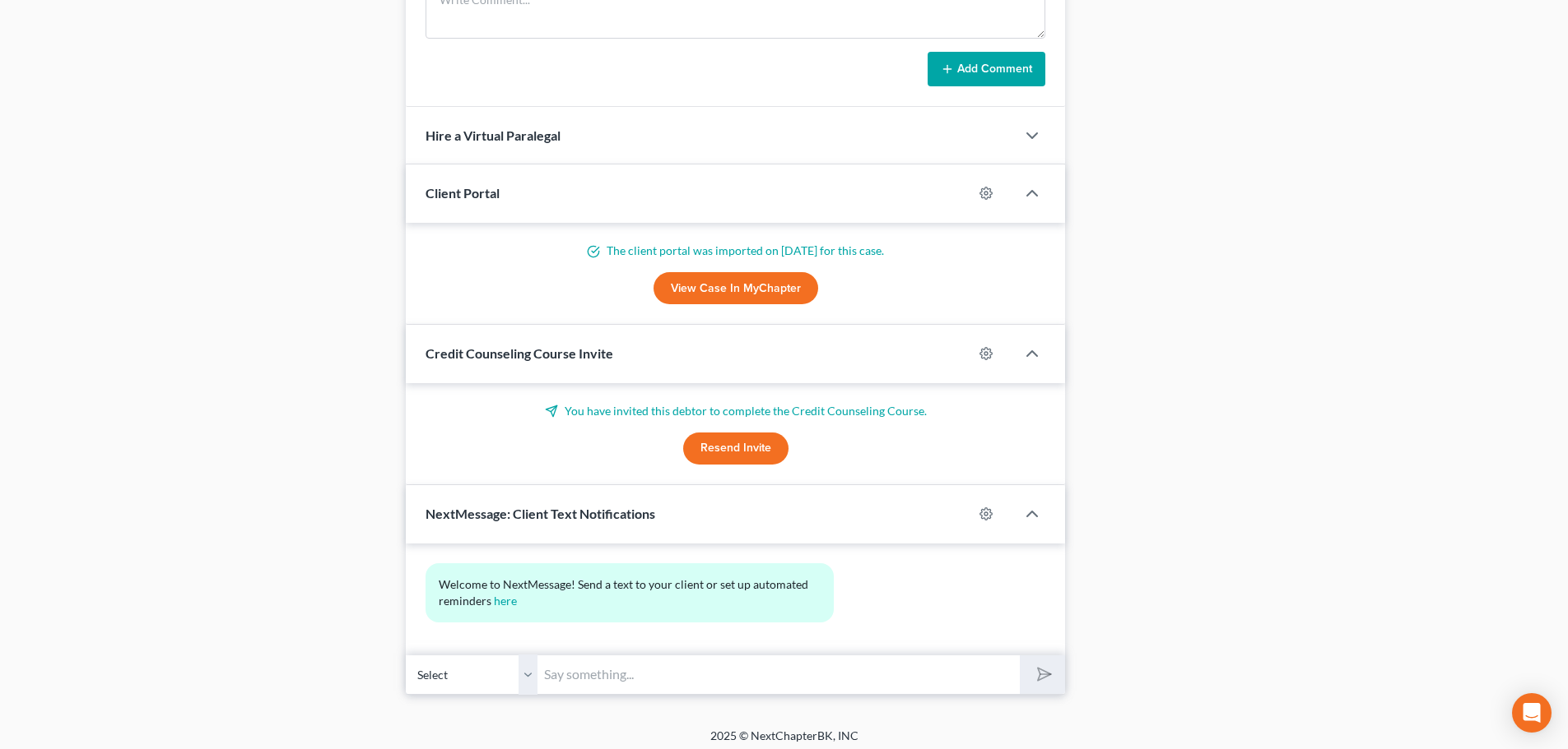
scroll to position [1350, 0]
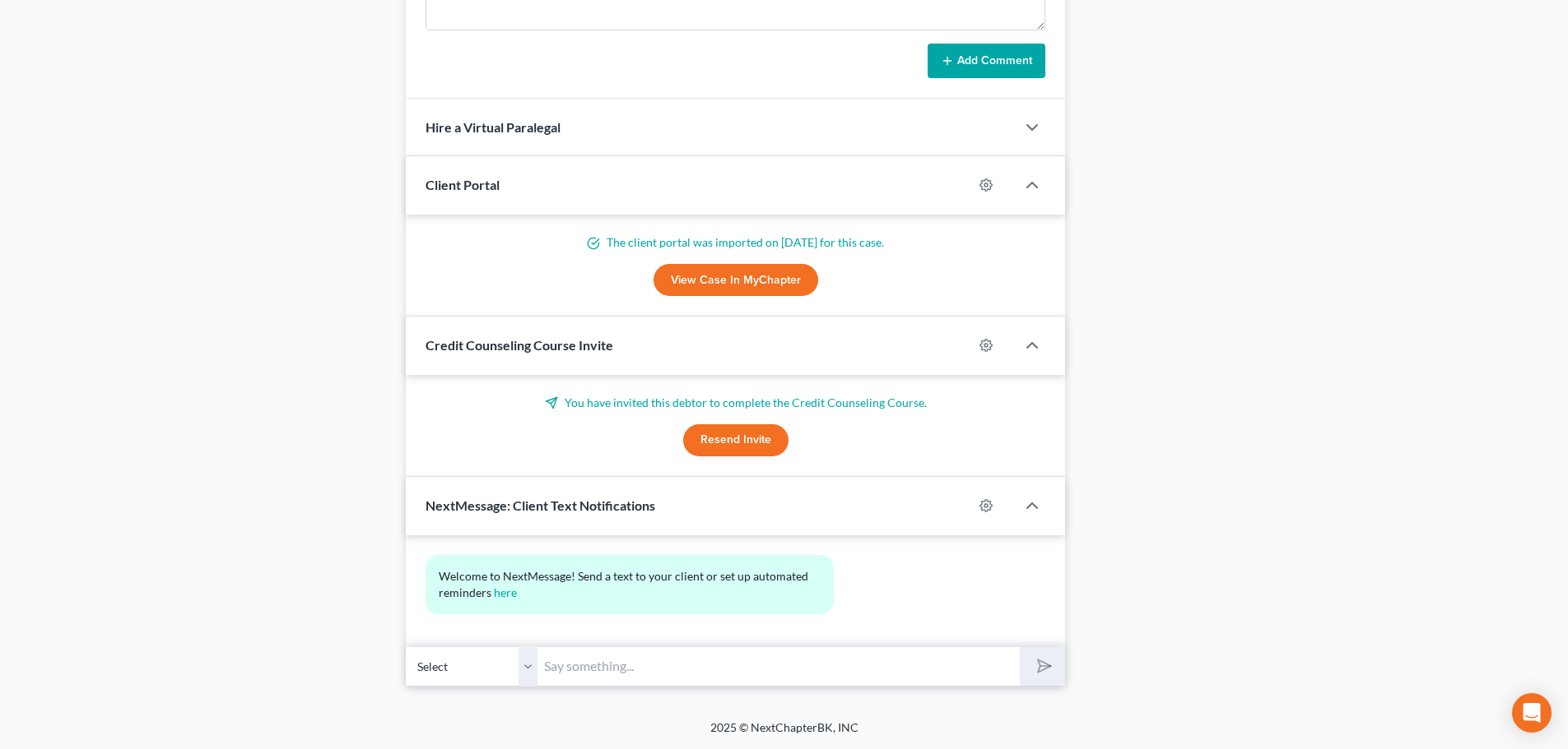
click at [624, 656] on input "text" at bounding box center [778, 667] width 483 height 40
type input "[DOMAIN_NAME]"
click at [1051, 668] on button "submit" at bounding box center [1042, 667] width 45 height 38
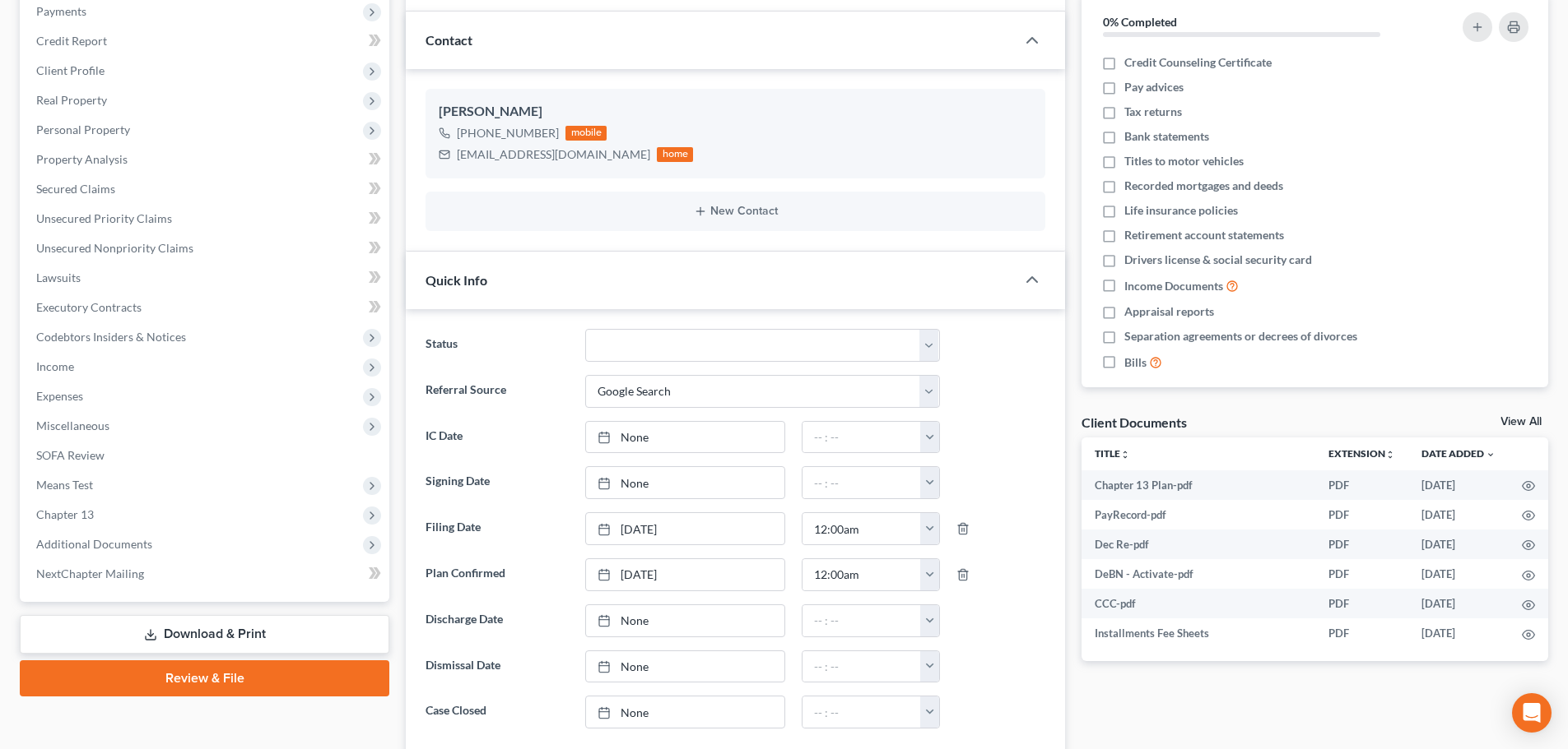
scroll to position [0, 0]
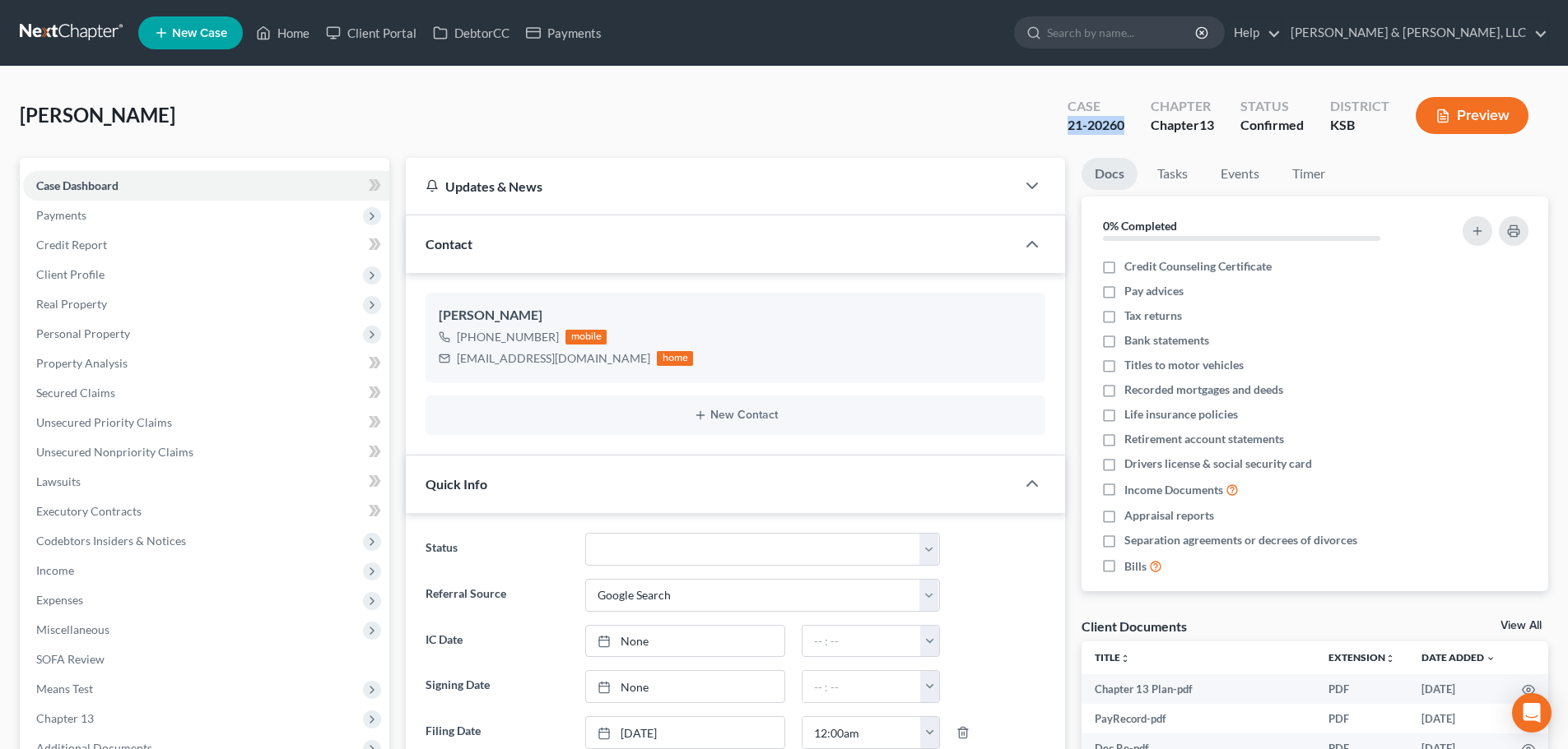
drag, startPoint x: 1125, startPoint y: 118, endPoint x: 1057, endPoint y: 129, distance: 68.9
click at [1057, 129] on div "Case 21-20260" at bounding box center [1096, 117] width 83 height 49
copy div "21-20260"
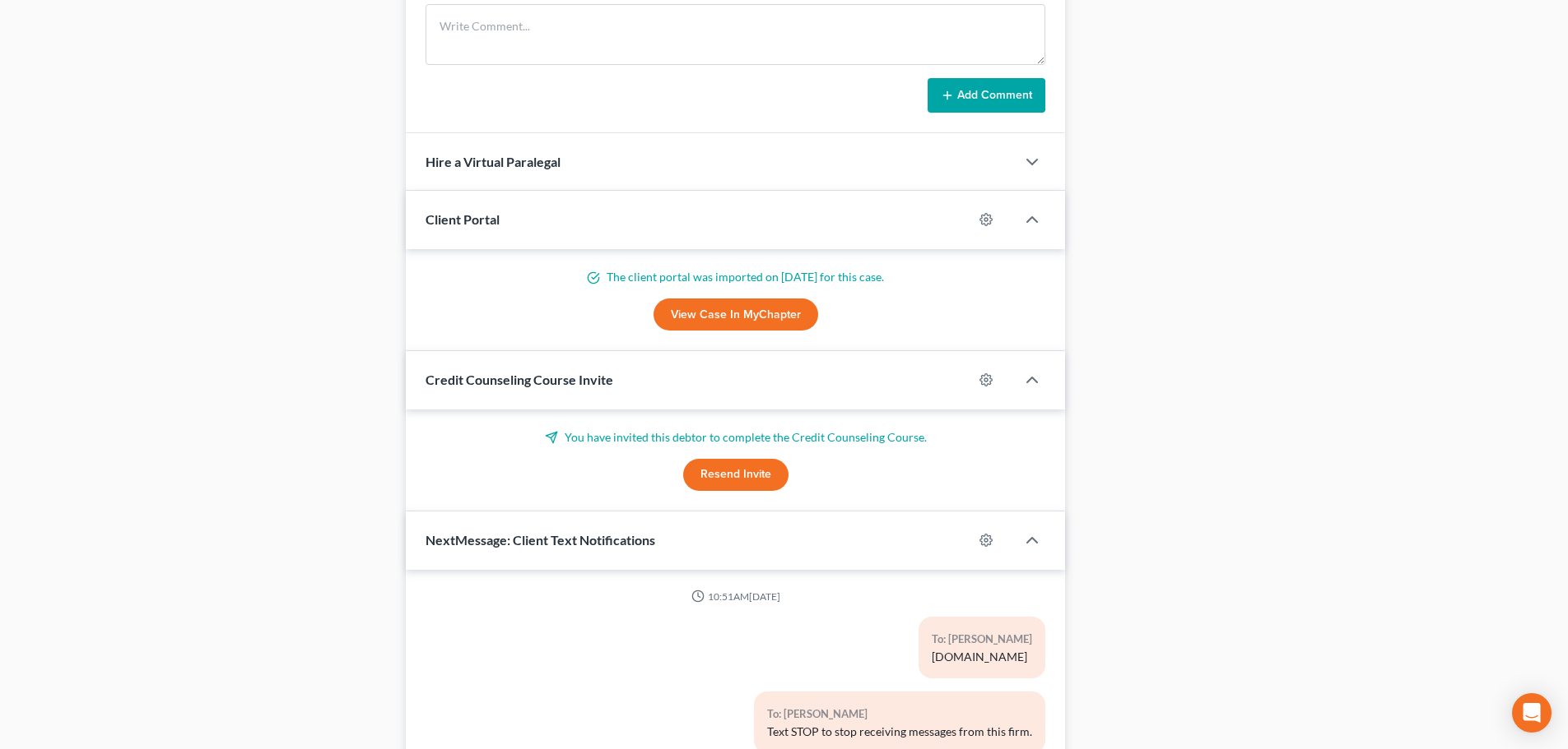
scroll to position [1455, 0]
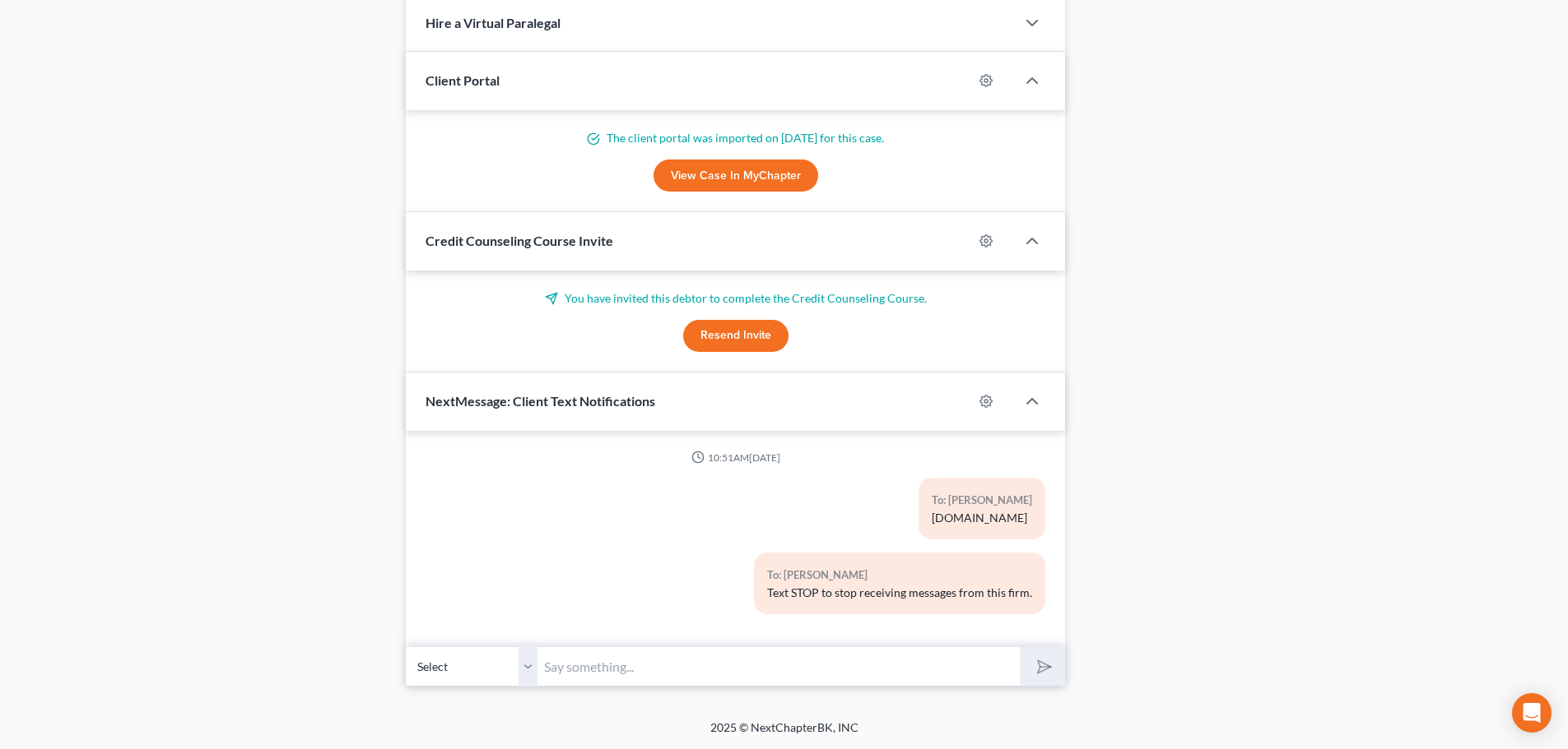
click at [639, 656] on input "text" at bounding box center [778, 667] width 483 height 40
paste input "21-20260"
type input "case number 21-20260"
click at [1020, 647] on button "submit" at bounding box center [1042, 667] width 45 height 38
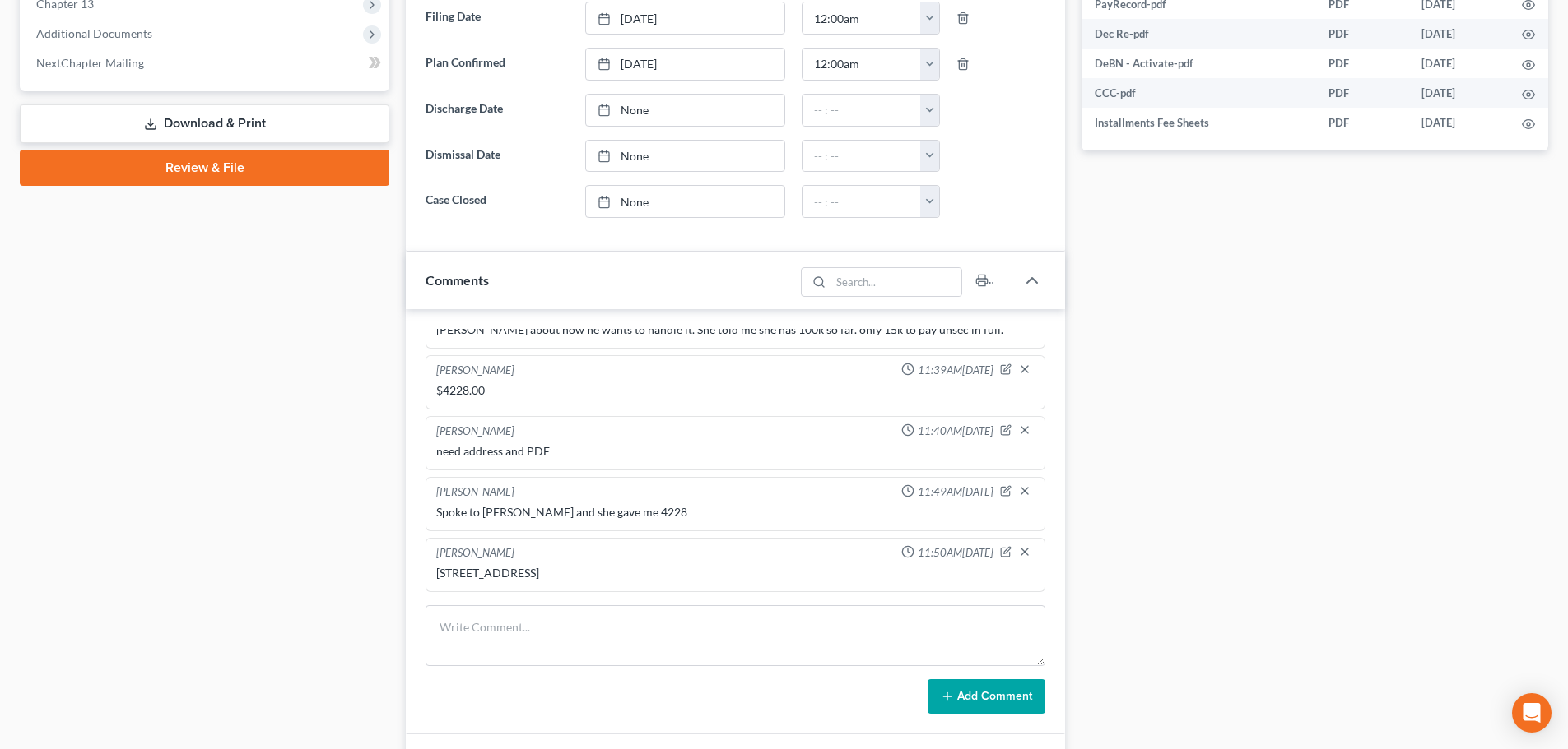
scroll to position [468, 0]
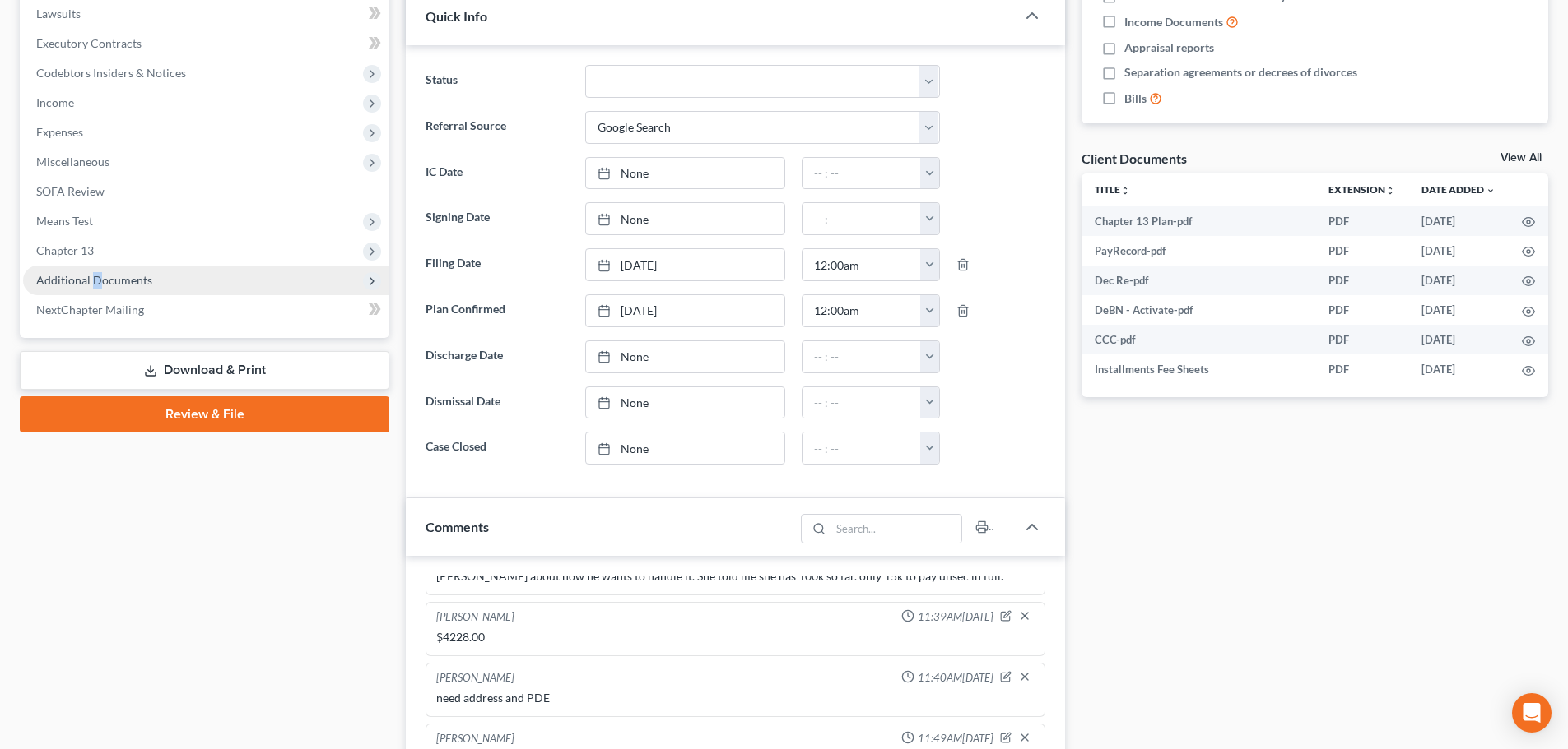
click at [95, 271] on span "Additional Documents" at bounding box center [206, 280] width 367 height 30
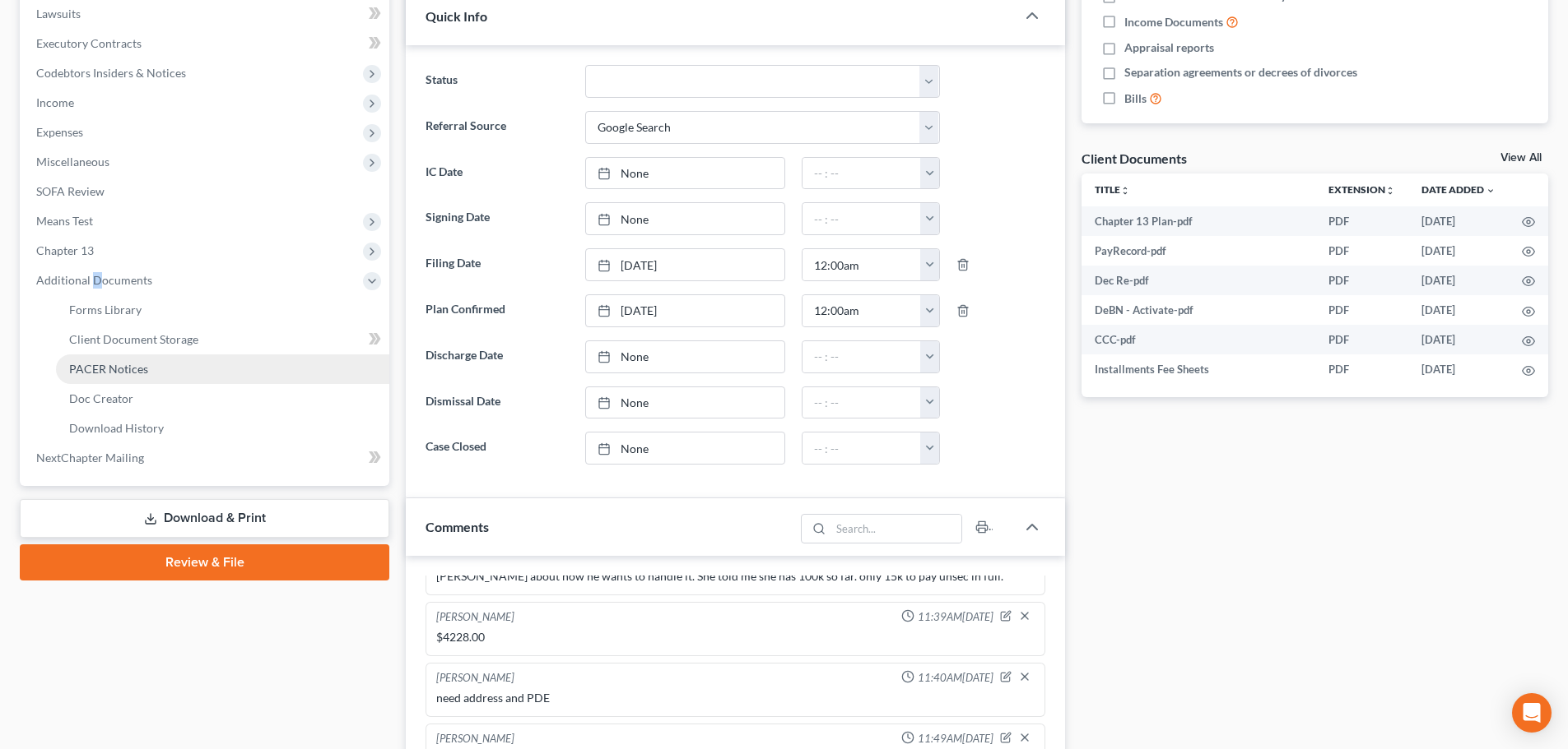
click at [106, 357] on link "PACER Notices" at bounding box center [222, 369] width 333 height 30
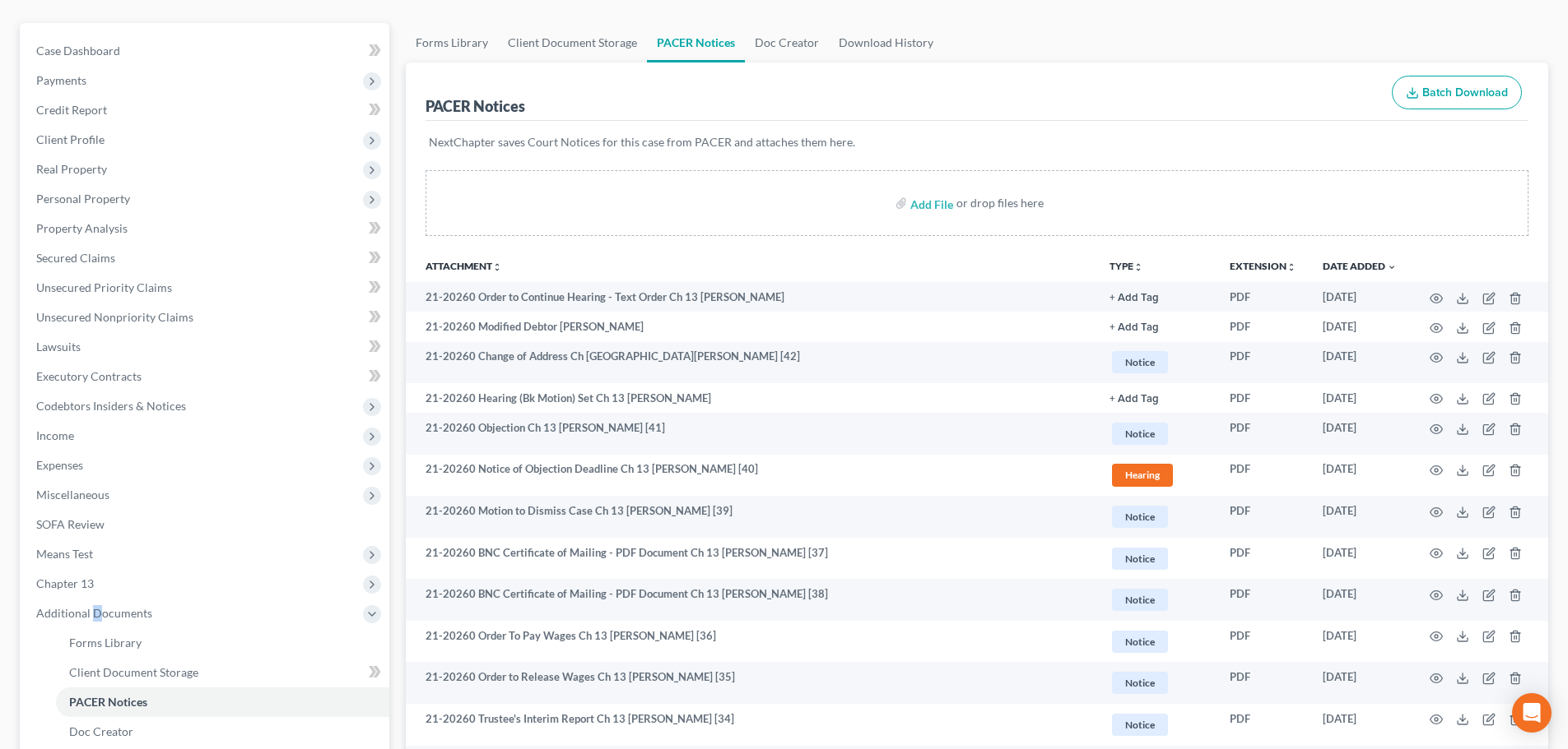
scroll to position [165, 0]
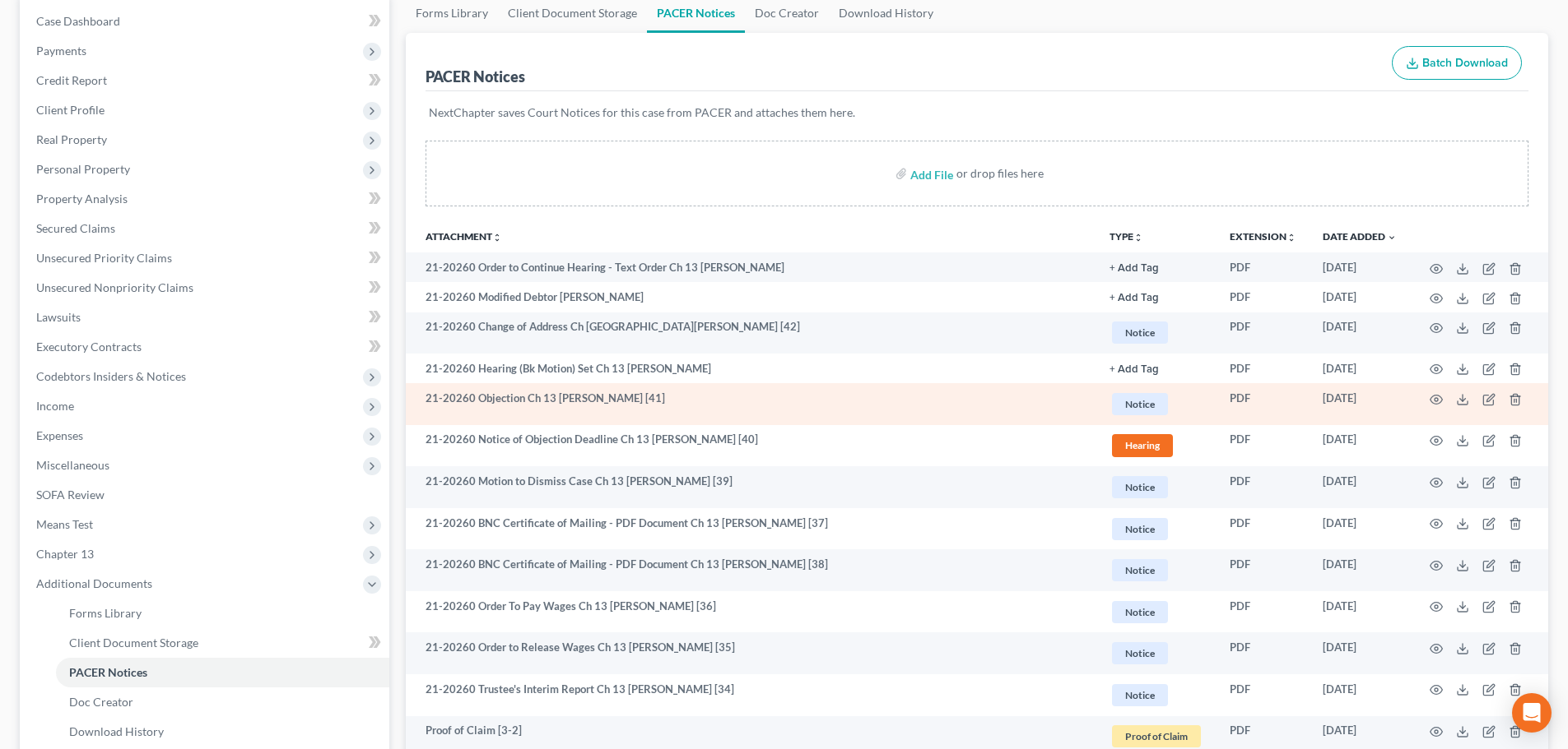
click at [1443, 397] on td at bounding box center [1479, 405] width 138 height 42
click at [1435, 404] on icon "button" at bounding box center [1437, 399] width 12 height 9
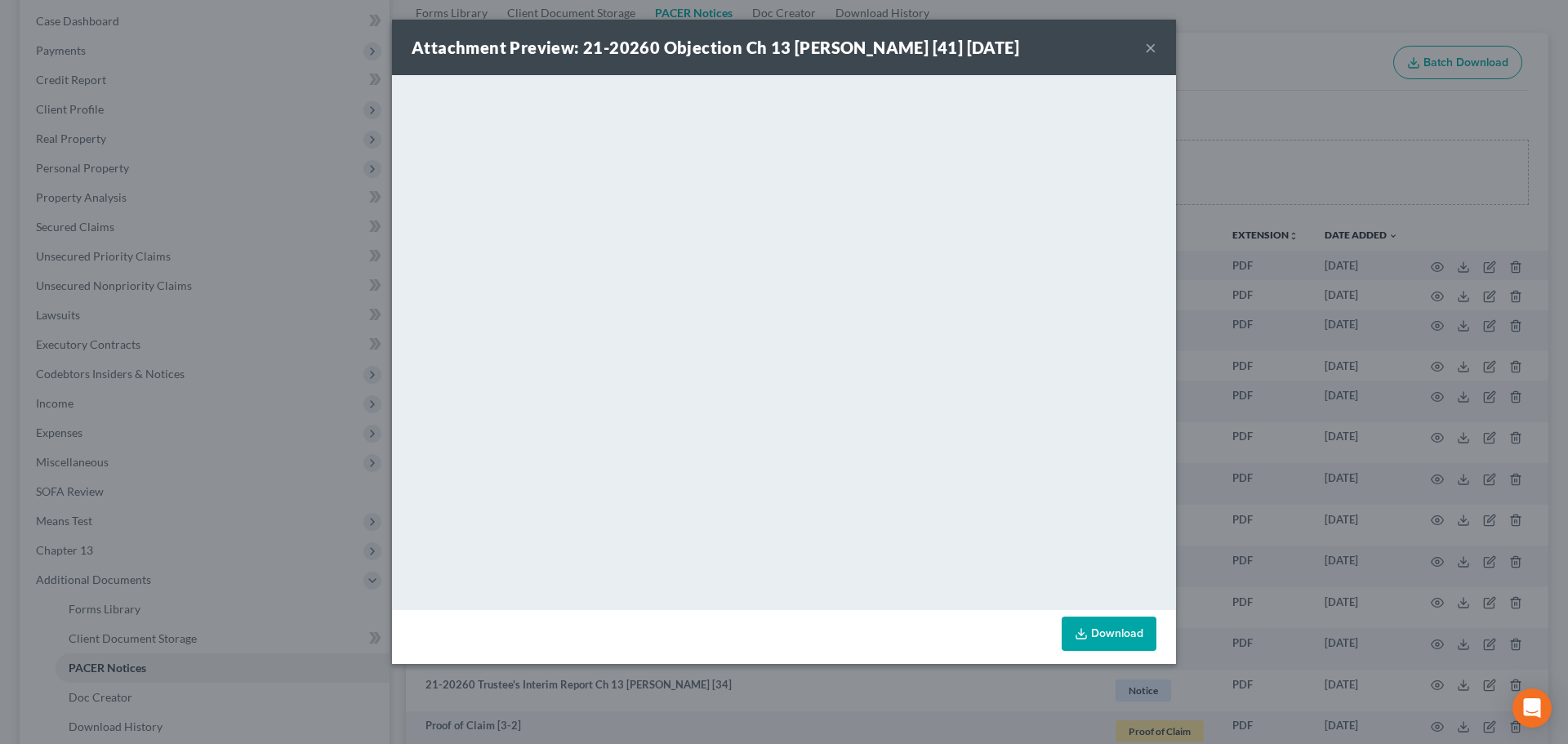
click at [1147, 53] on button "×" at bounding box center [1150, 47] width 11 height 20
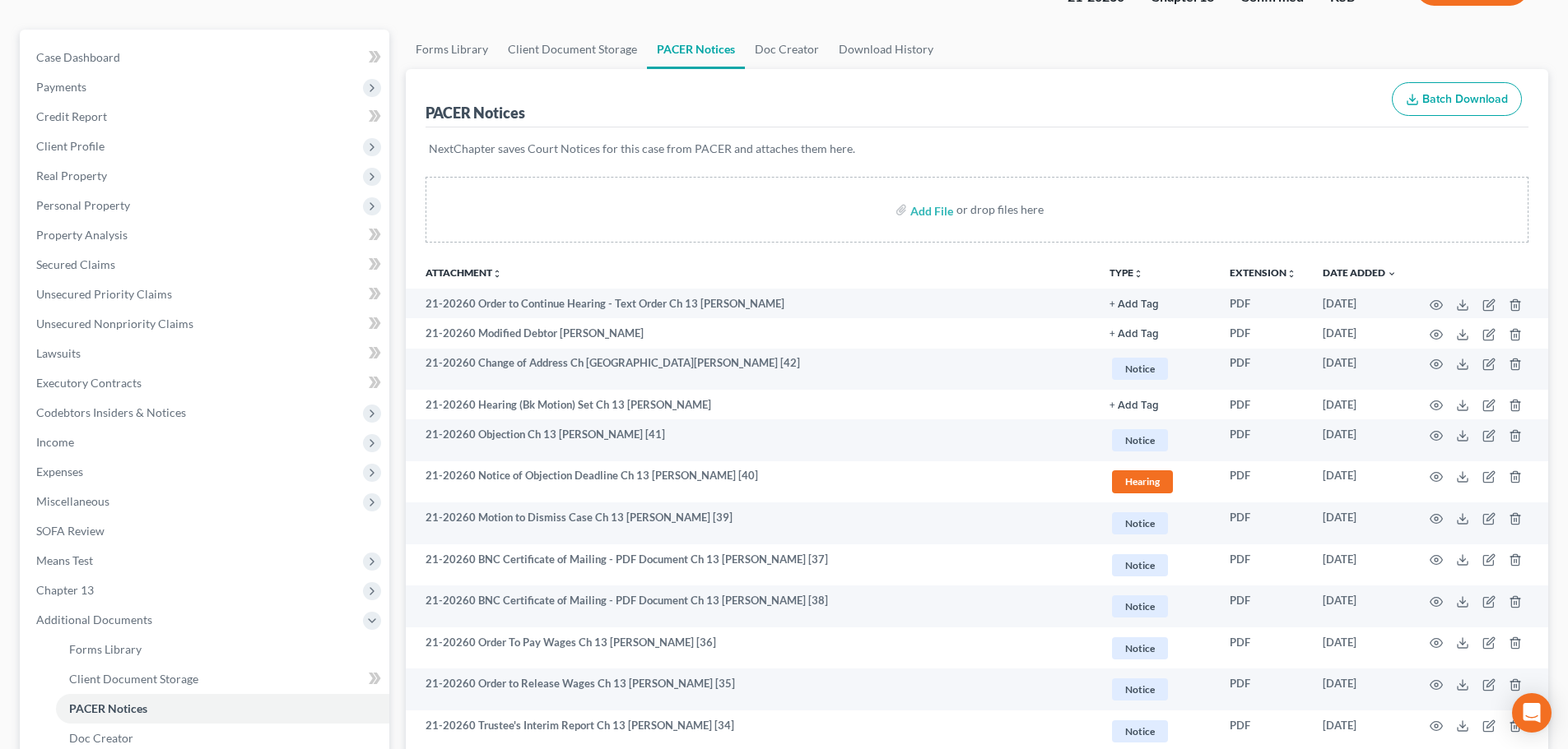
scroll to position [0, 0]
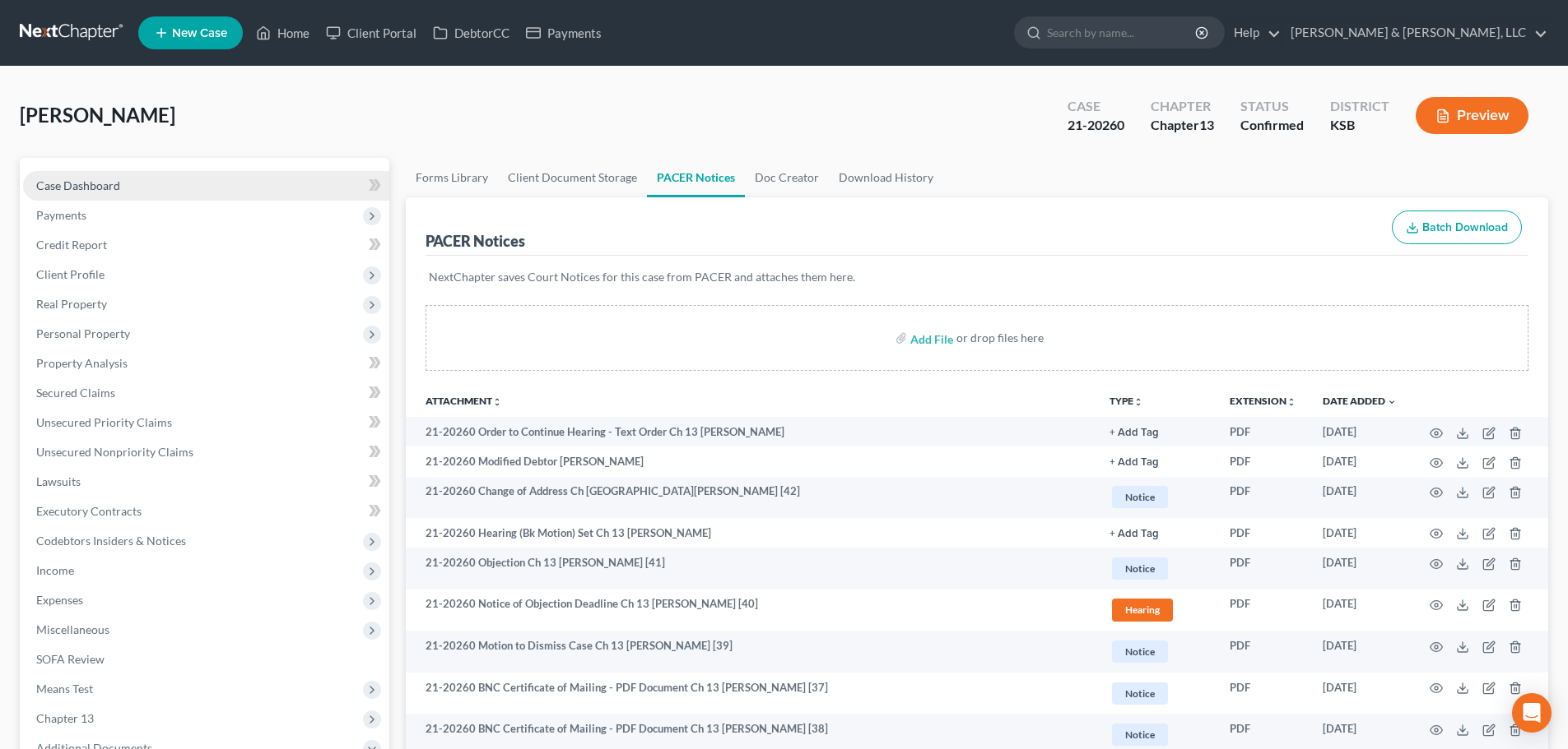
click at [93, 182] on span "Case Dashboard" at bounding box center [78, 185] width 83 height 14
select select "4"
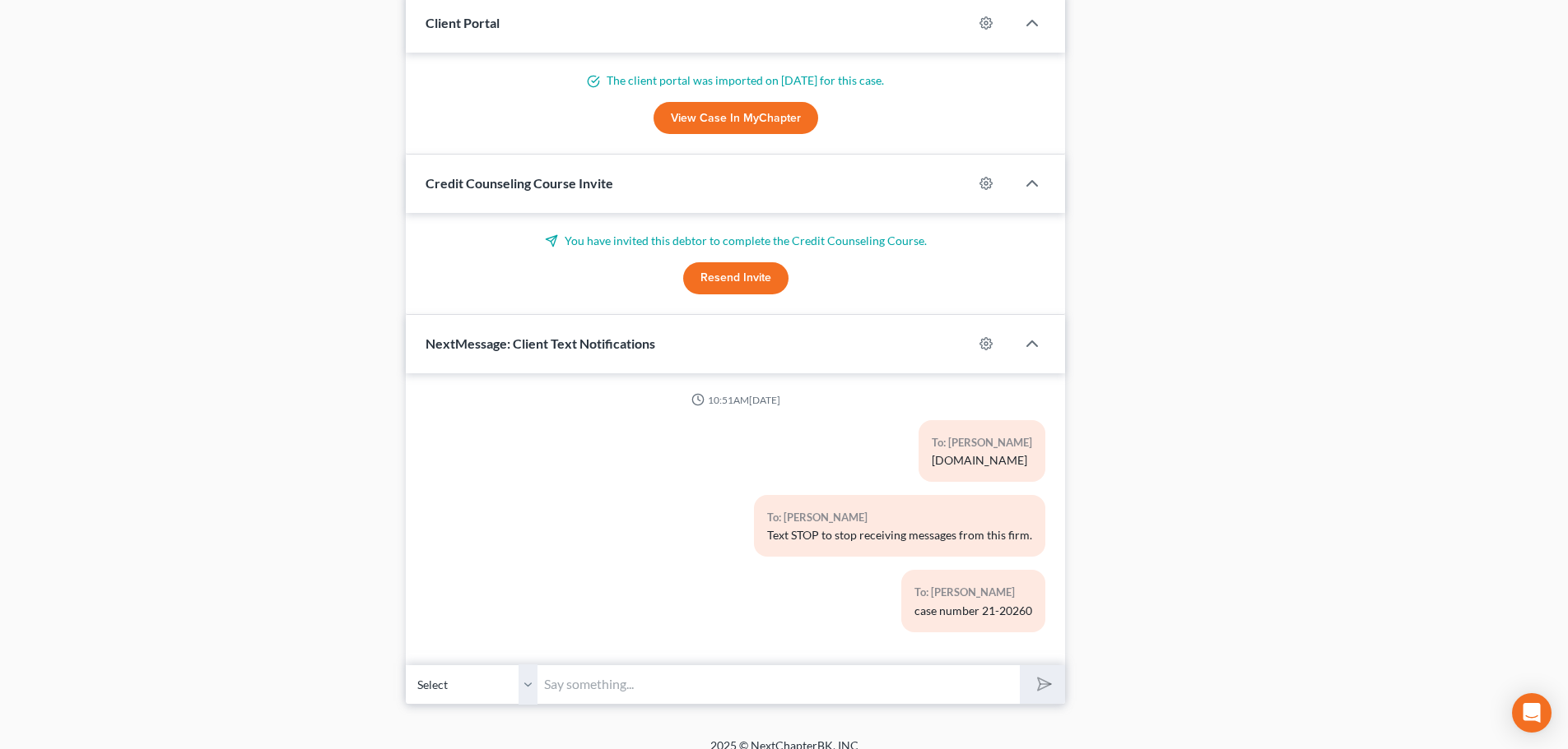
scroll to position [1531, 0]
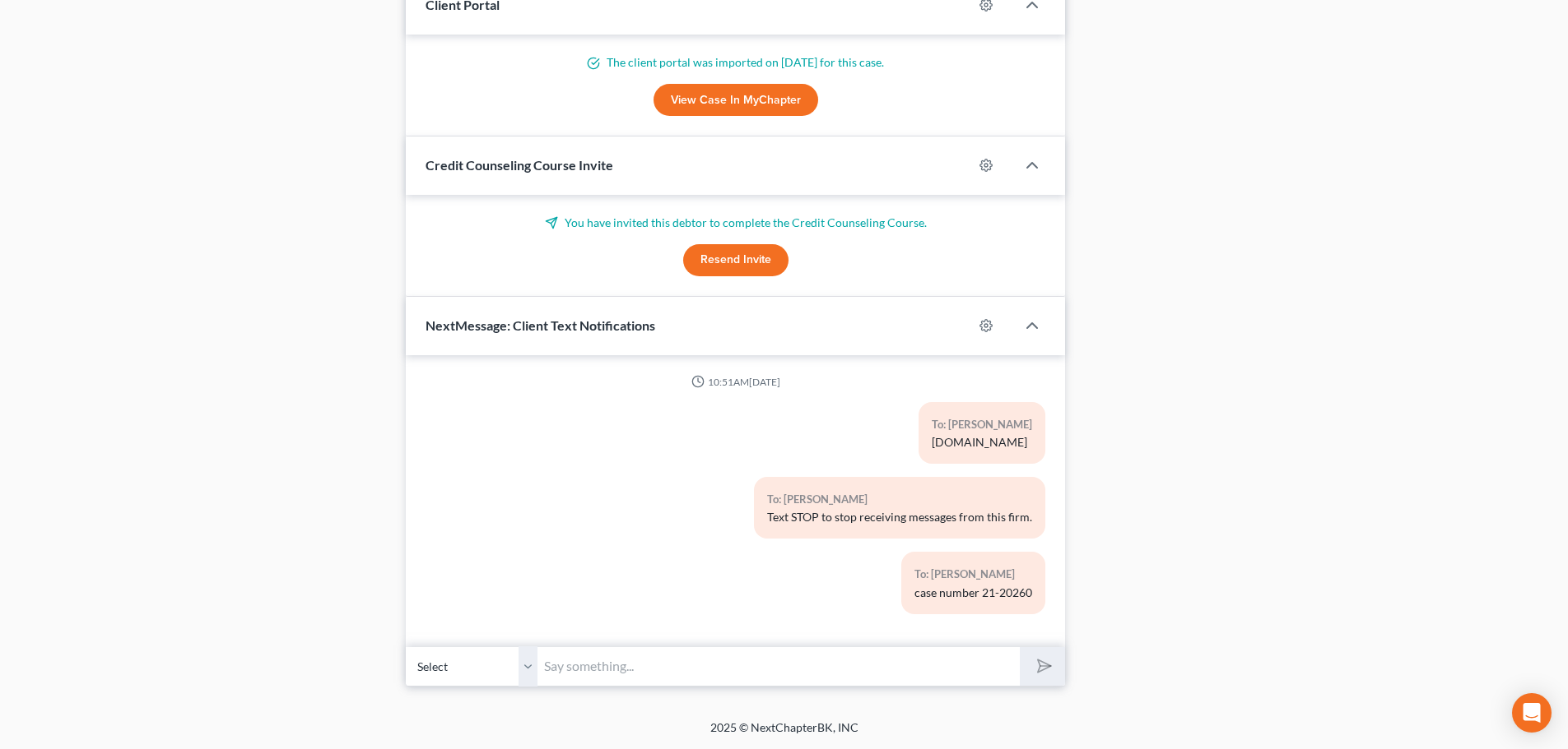
click at [639, 658] on input "text" at bounding box center [778, 667] width 483 height 40
type input "$4228"
click at [1045, 665] on icon "submit" at bounding box center [1041, 667] width 23 height 23
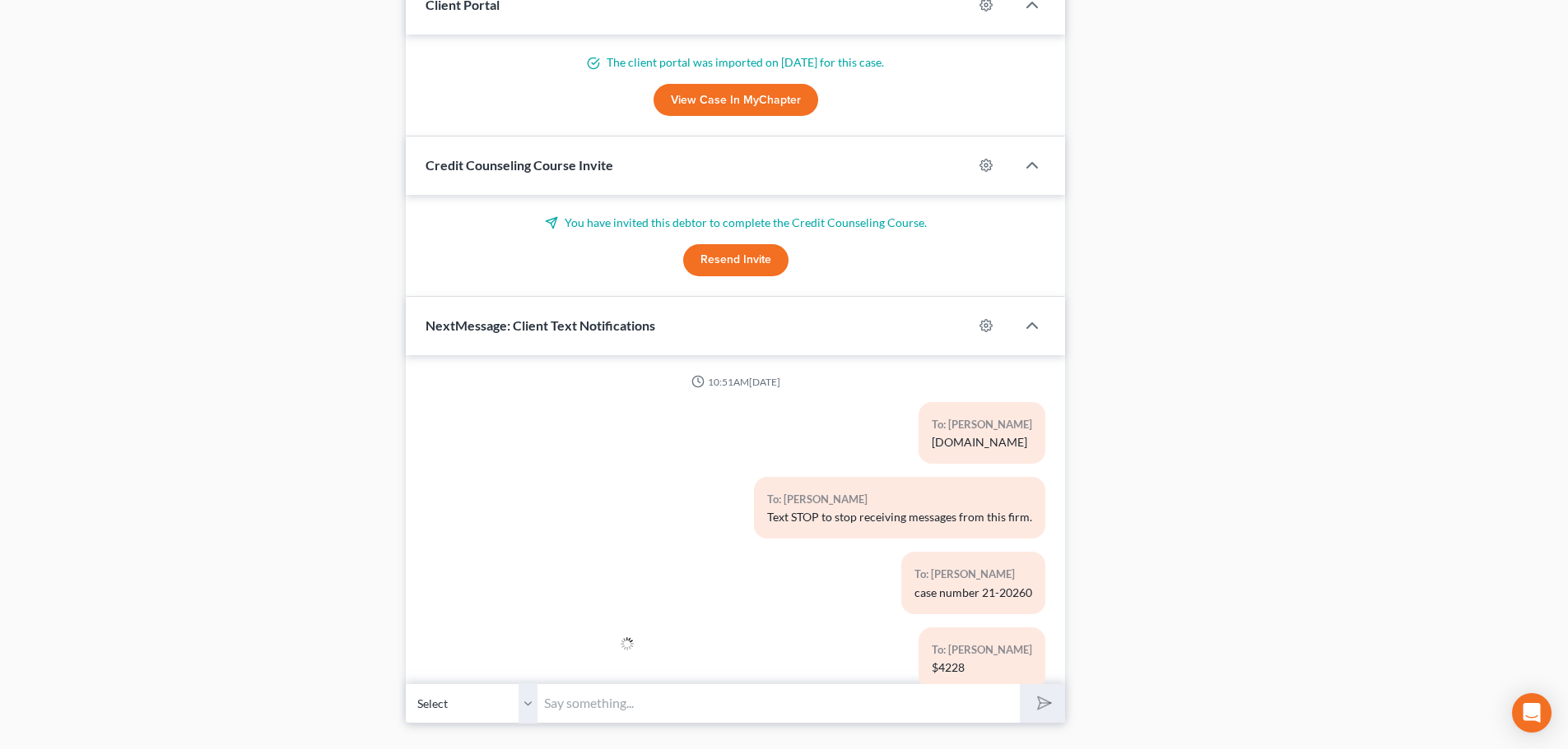
scroll to position [38, 0]
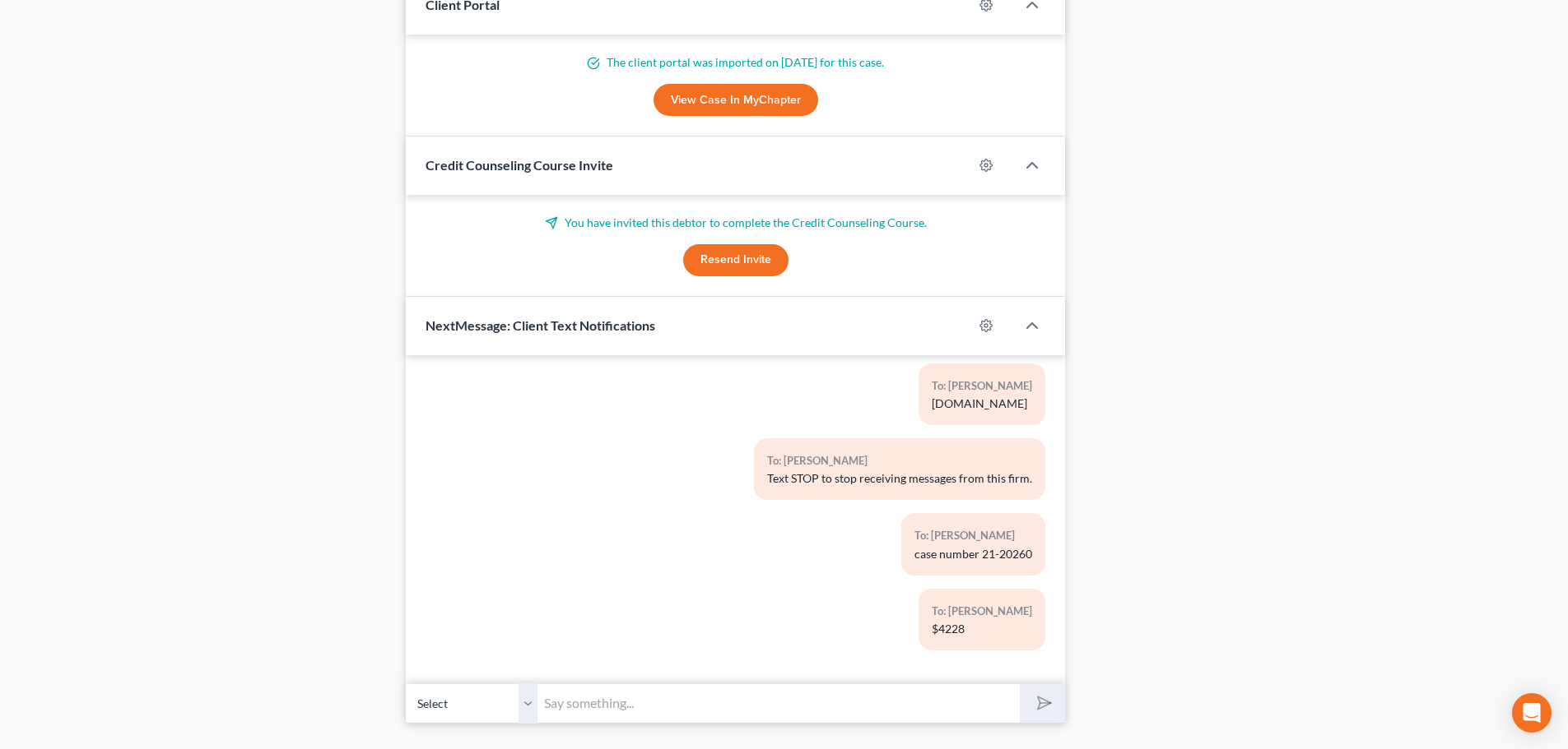
click at [620, 700] on input "text" at bounding box center [778, 704] width 483 height 40
paste input "Payment Address Our payment address is: P.O. [STREET_ADDRESS][US_STATE]"
type input "Payment Address Our payment address is: P.O. [STREET_ADDRESS][US_STATE]"
click at [1043, 706] on icon "submit" at bounding box center [1041, 703] width 23 height 23
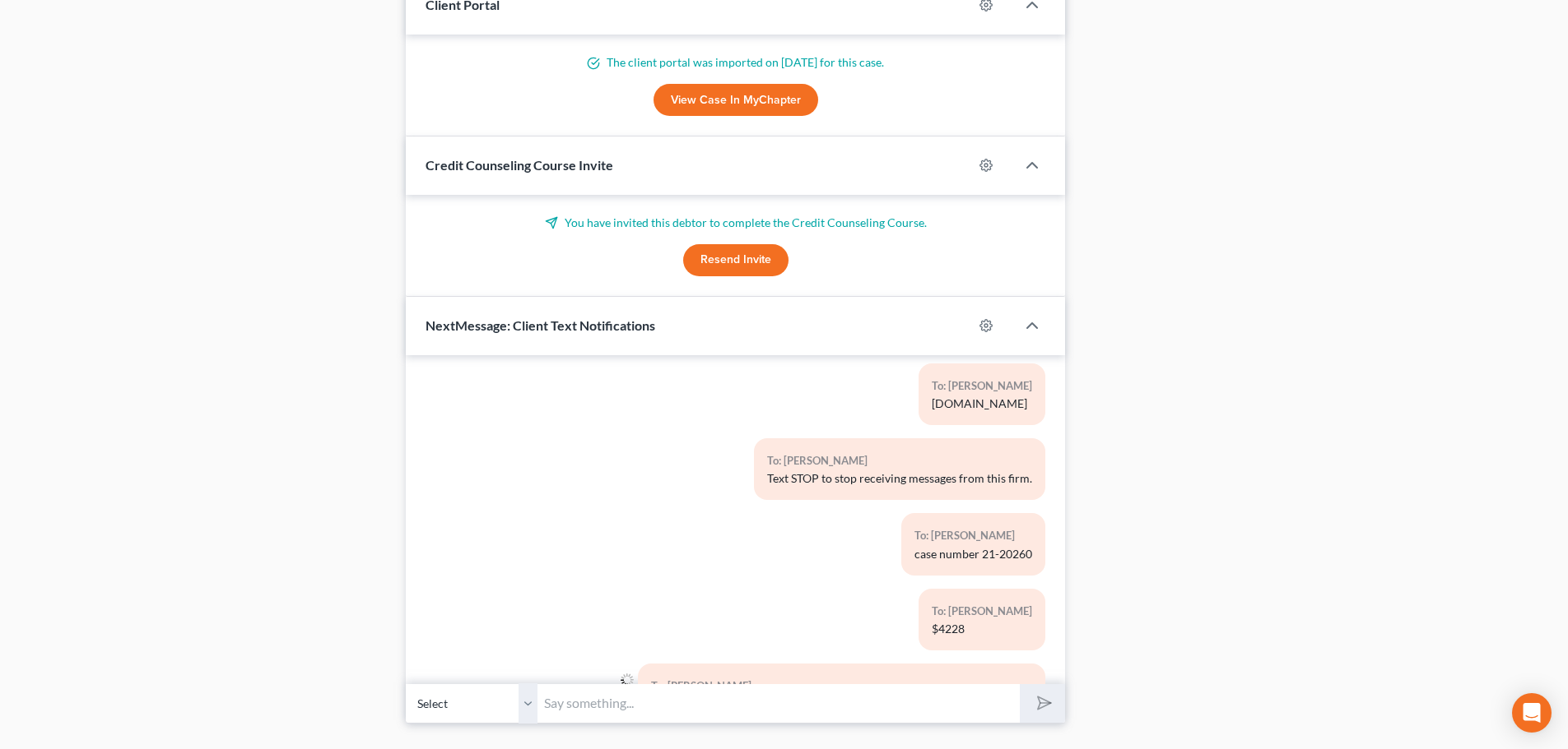
scroll to position [130, 0]
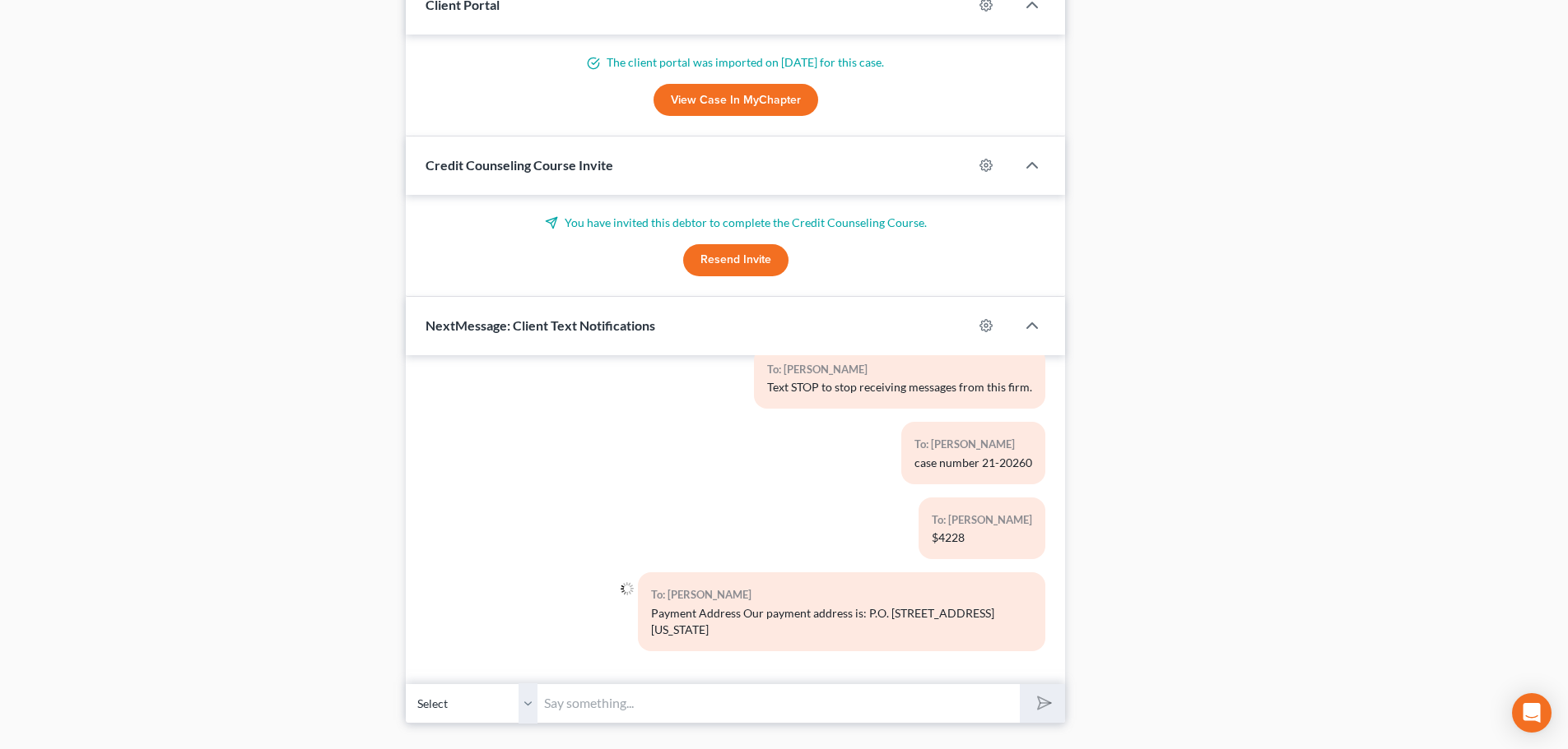
click at [643, 706] on input "text" at bounding box center [778, 704] width 483 height 40
type input "[PERSON_NAME], Trustee"
click at [1053, 710] on button "submit" at bounding box center [1042, 704] width 45 height 38
